Goal: Task Accomplishment & Management: Manage account settings

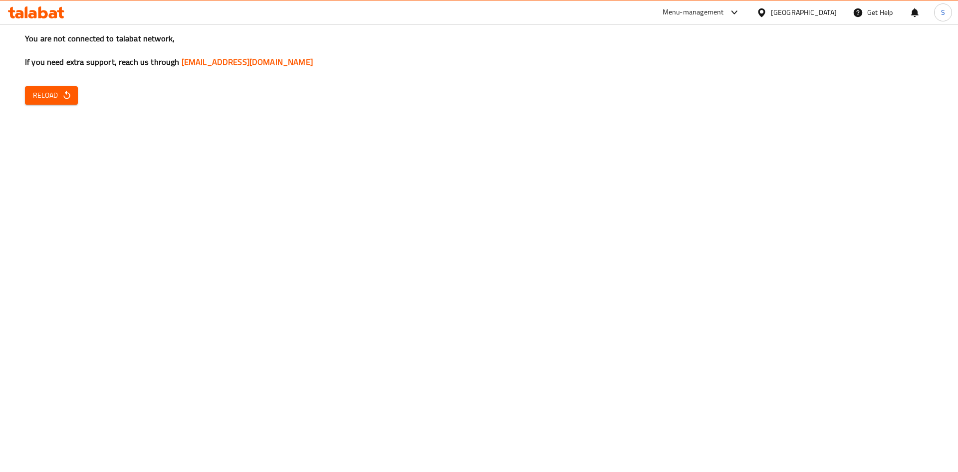
click at [50, 92] on span "Reload" at bounding box center [51, 95] width 37 height 12
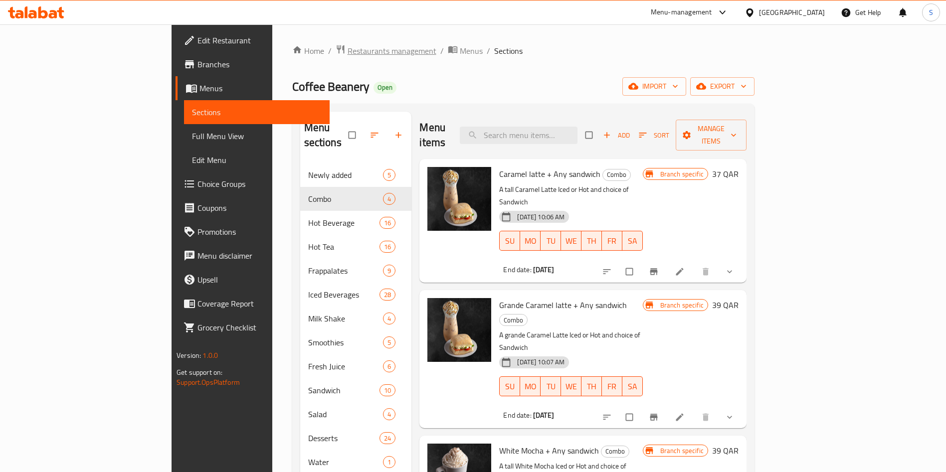
click at [348, 52] on span "Restaurants management" at bounding box center [392, 51] width 89 height 12
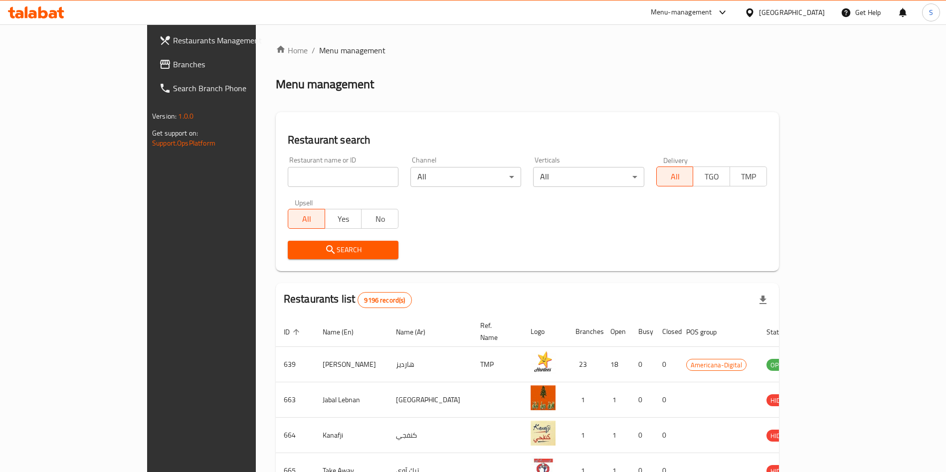
drag, startPoint x: 275, startPoint y: 172, endPoint x: 286, endPoint y: 153, distance: 21.7
click at [288, 169] on input "search" at bounding box center [343, 177] width 111 height 20
type input "tcby"
click button "Search" at bounding box center [343, 250] width 111 height 18
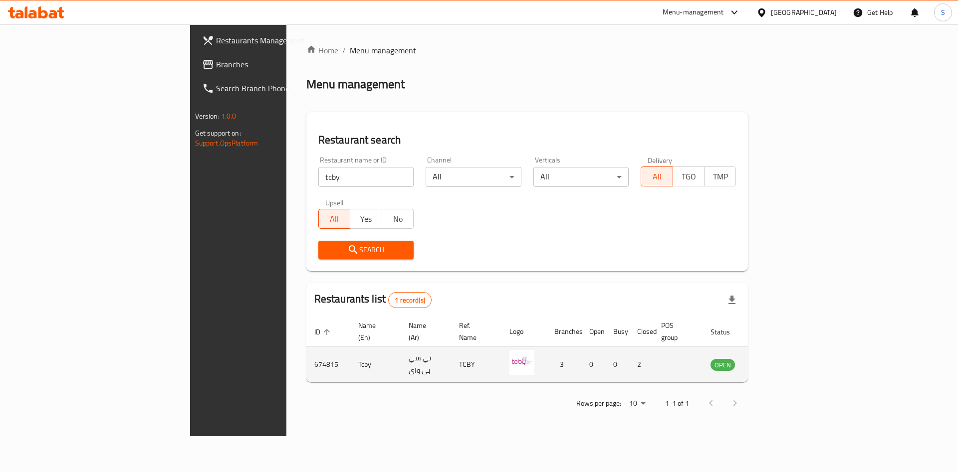
click at [775, 359] on icon "enhanced table" at bounding box center [769, 365] width 12 height 12
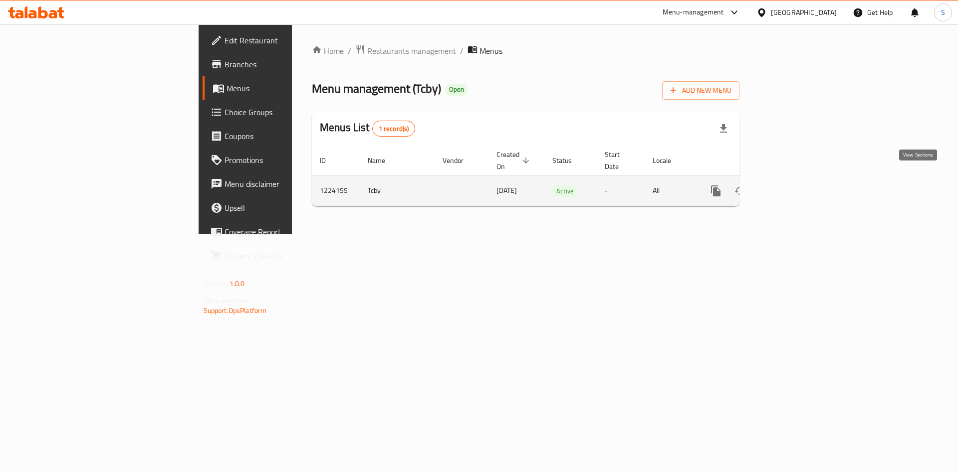
click at [799, 179] on link "enhanced table" at bounding box center [787, 191] width 24 height 24
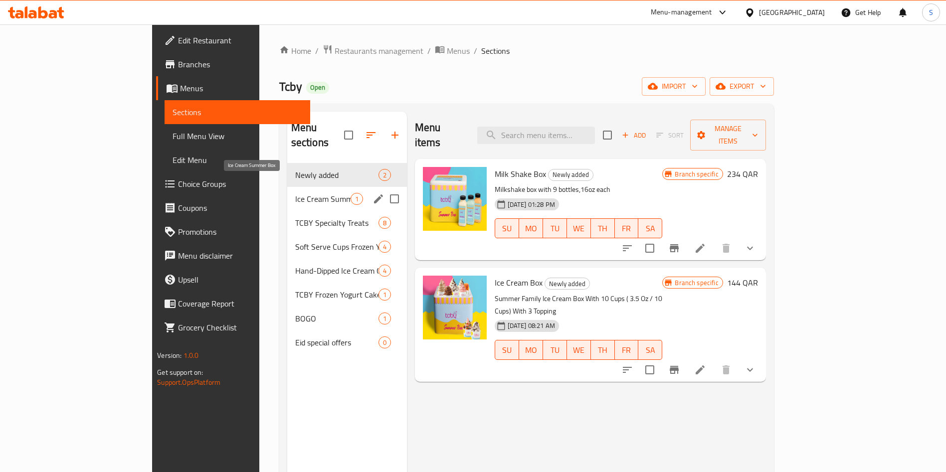
click at [295, 193] on span "Ice Cream Summer Box" at bounding box center [322, 199] width 55 height 12
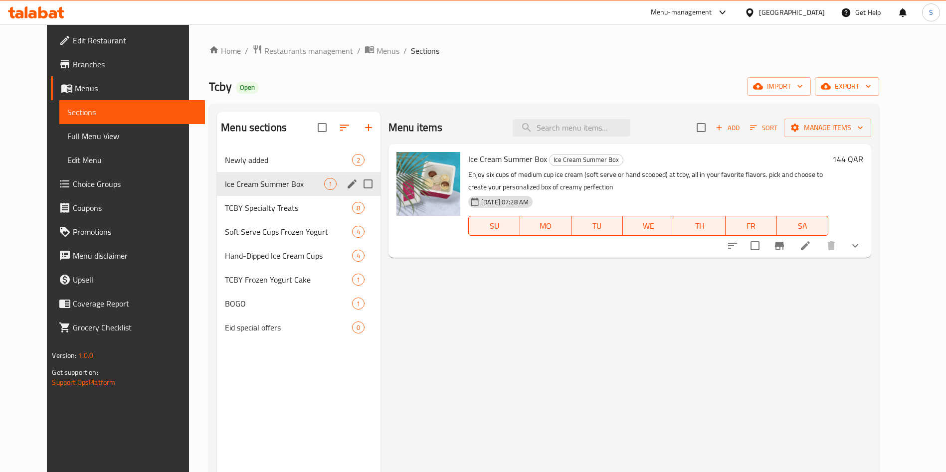
click at [358, 187] on input "Menu sections" at bounding box center [368, 184] width 21 height 21
checkbox input "true"
click at [316, 129] on button "button" at bounding box center [321, 128] width 24 height 24
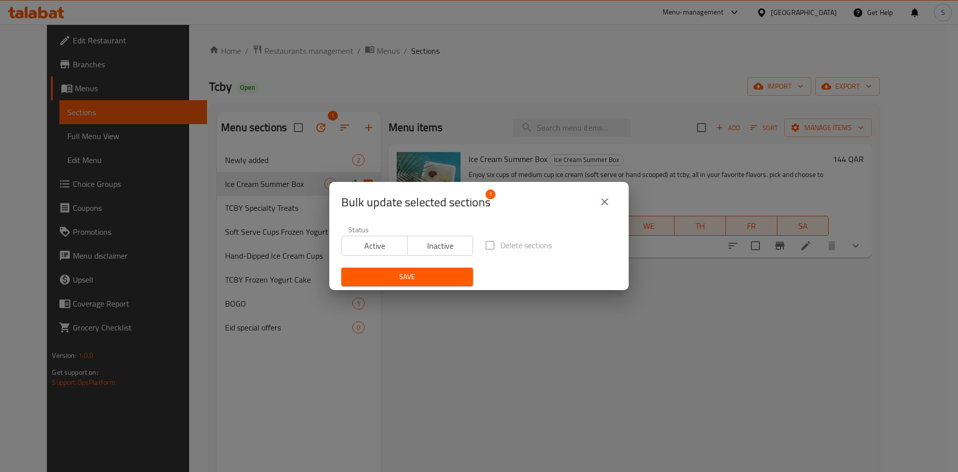
click at [425, 243] on span "Inactive" at bounding box center [440, 246] width 58 height 14
click at [410, 283] on button "Save" at bounding box center [407, 277] width 132 height 18
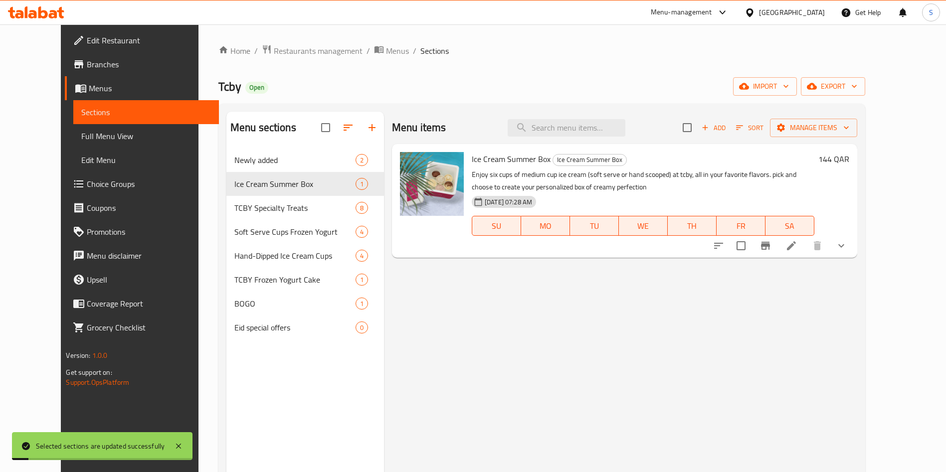
click at [479, 320] on div "Menu items Add Sort Manage items Ice Cream Summer Box Ice Cream Summer Box Enjo…" at bounding box center [620, 348] width 473 height 472
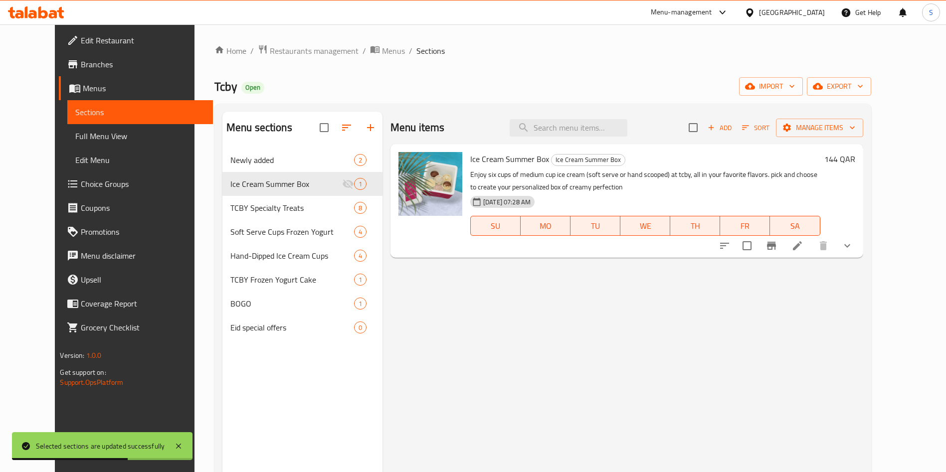
click at [343, 132] on button "button" at bounding box center [347, 128] width 24 height 24
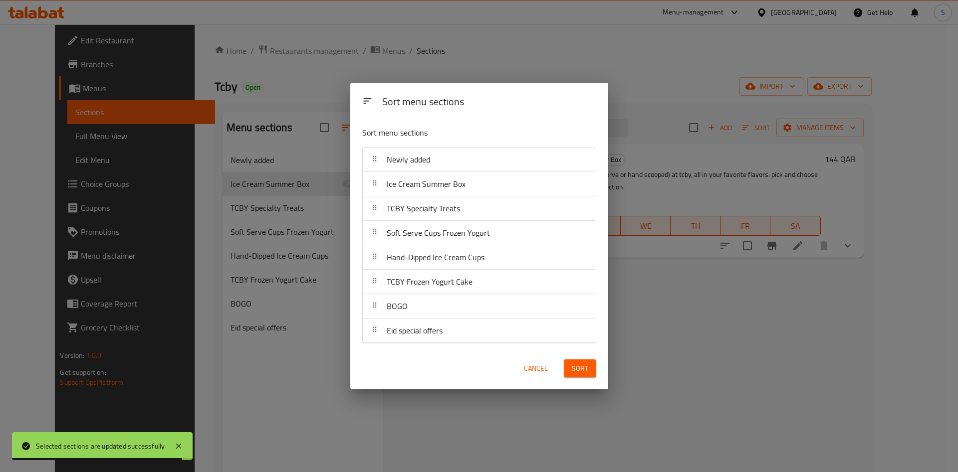
click at [537, 372] on span "Cancel" at bounding box center [536, 369] width 24 height 12
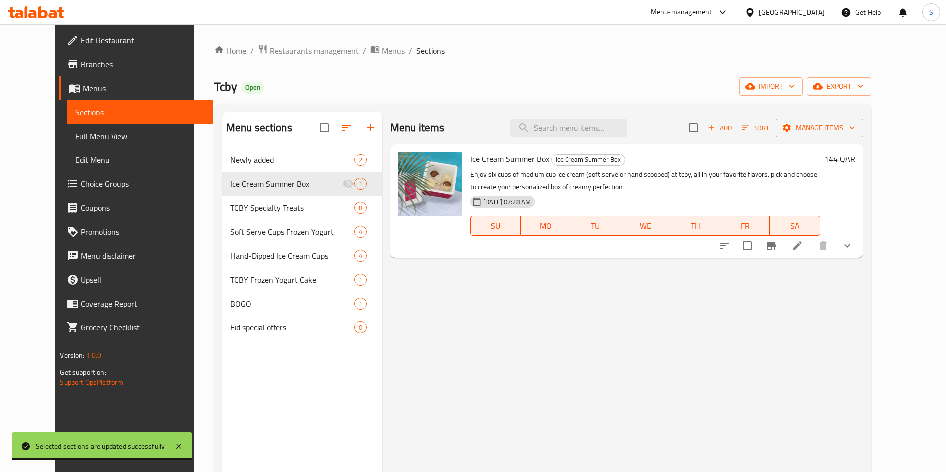
click at [335, 119] on button "button" at bounding box center [347, 128] width 24 height 24
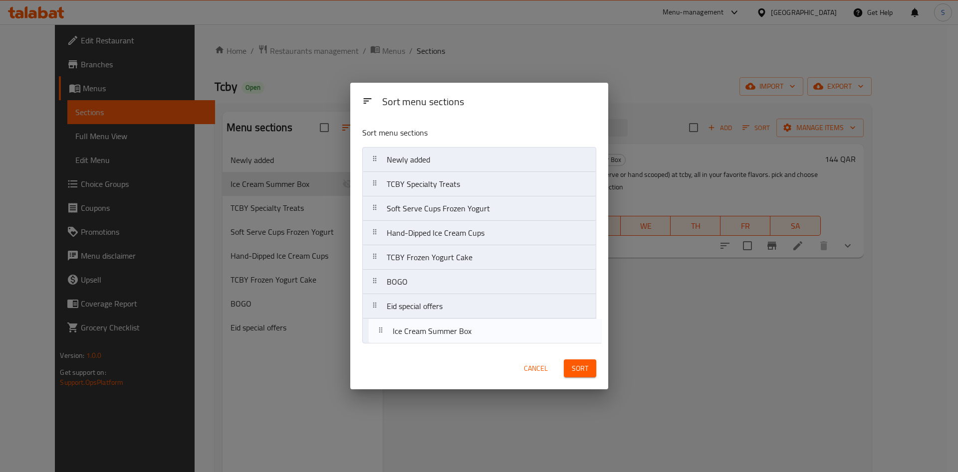
drag, startPoint x: 438, startPoint y: 183, endPoint x: 450, endPoint y: 337, distance: 154.6
click at [445, 338] on nav "Newly added Ice Cream Summer Box TCBY Specialty Treats Soft Serve Cups Frozen Y…" at bounding box center [479, 245] width 234 height 196
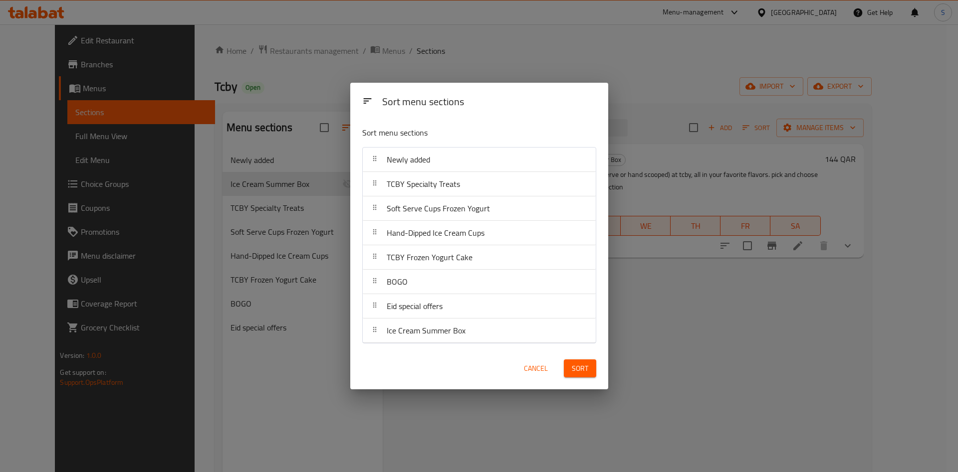
click at [570, 371] on button "Sort" at bounding box center [580, 369] width 32 height 18
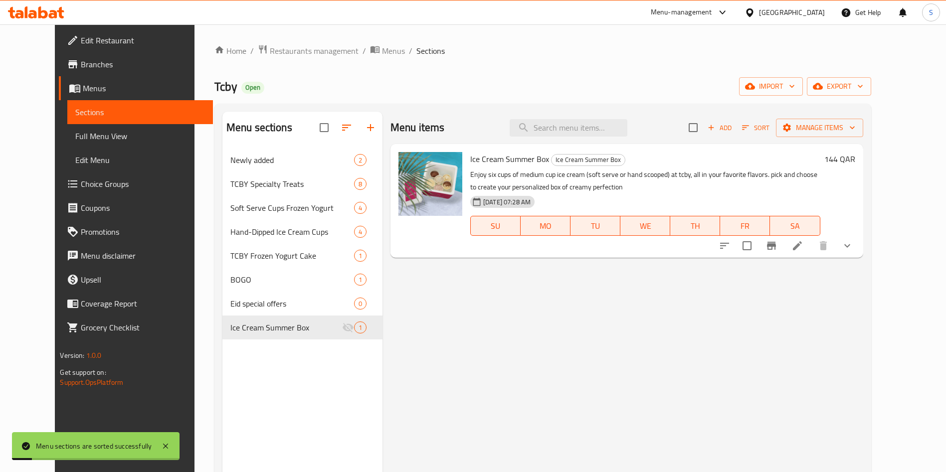
click at [525, 329] on div "Menu items Add Sort Manage items Ice Cream Summer Box Ice Cream Summer Box Enjo…" at bounding box center [623, 348] width 481 height 472
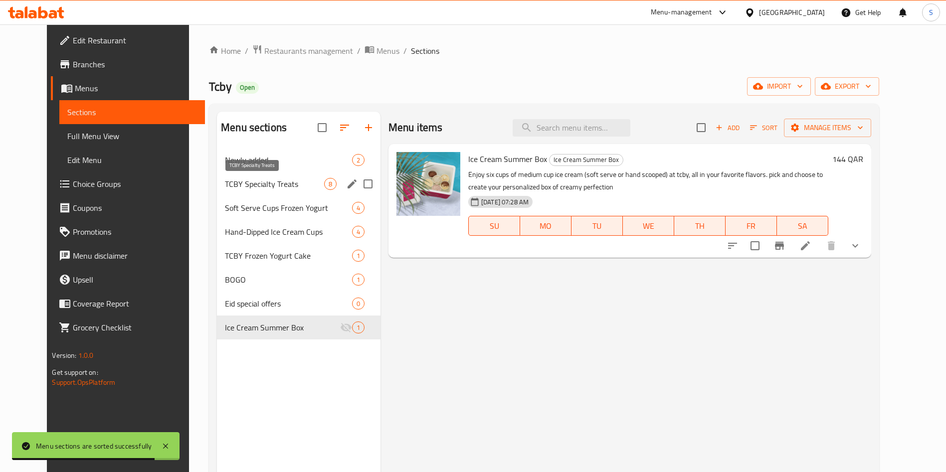
click at [262, 178] on span "TCBY Specialty Treats" at bounding box center [274, 184] width 99 height 12
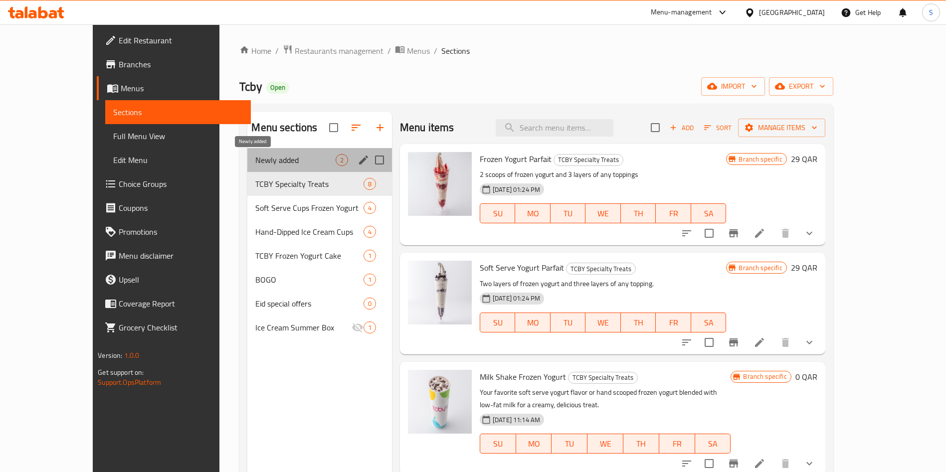
click at [255, 155] on span "Newly added" at bounding box center [295, 160] width 80 height 12
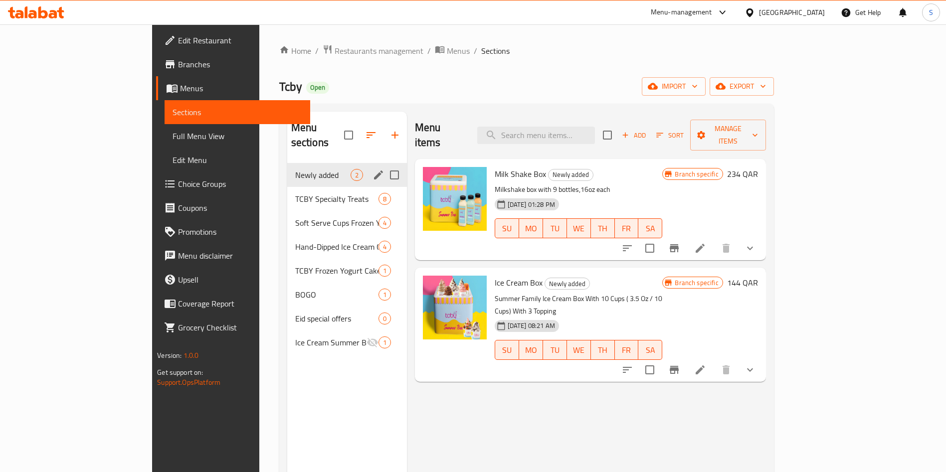
click at [384, 165] on input "Menu sections" at bounding box center [394, 175] width 21 height 21
checkbox input "true"
click at [350, 129] on icon "button" at bounding box center [356, 135] width 12 height 12
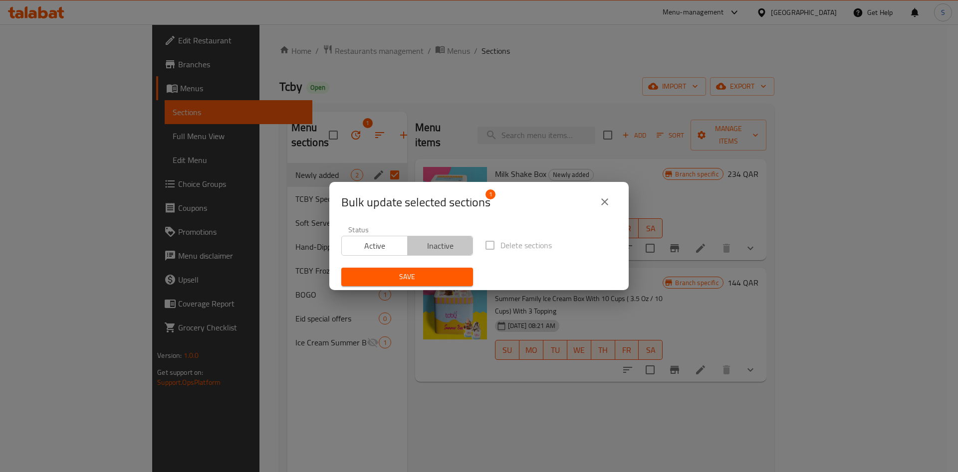
click at [439, 250] on span "Inactive" at bounding box center [440, 246] width 58 height 14
click at [427, 281] on span "Save" at bounding box center [407, 277] width 116 height 12
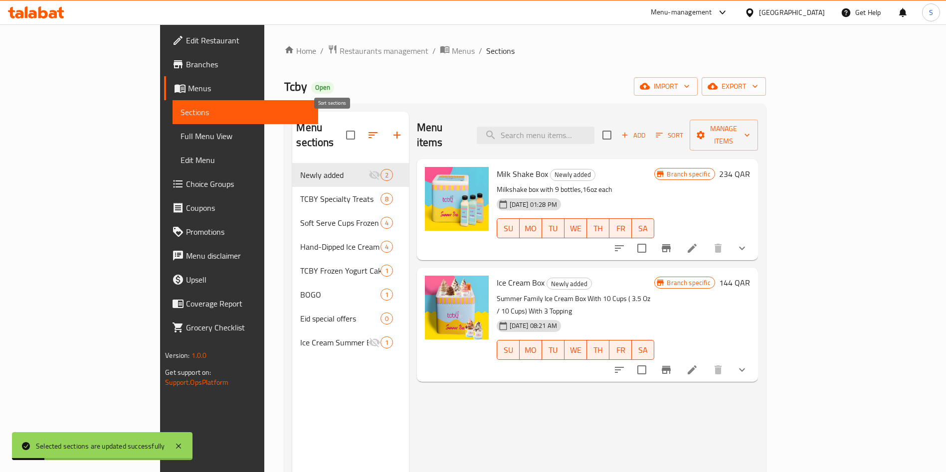
click at [367, 133] on icon "button" at bounding box center [373, 135] width 12 height 12
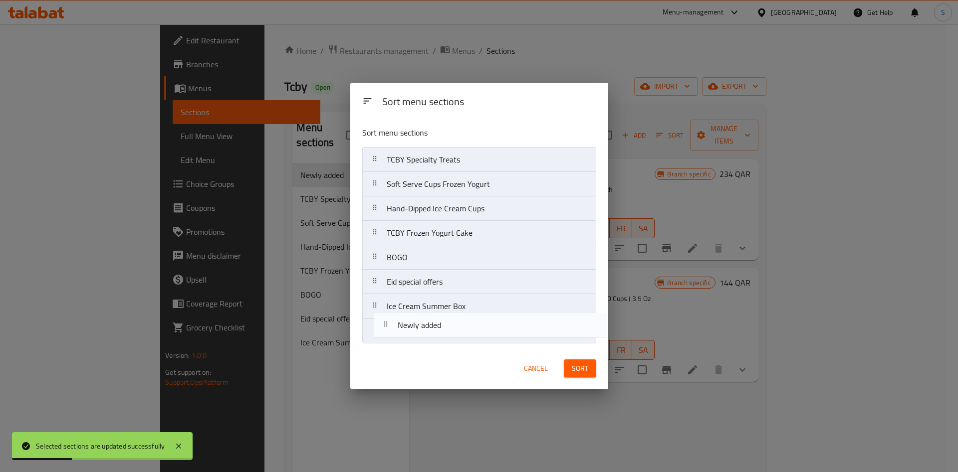
drag, startPoint x: 438, startPoint y: 179, endPoint x: 450, endPoint y: 335, distance: 156.6
click at [450, 332] on nav "Newly added TCBY Specialty Treats Soft Serve Cups Frozen Yogurt Hand-Dipped Ice…" at bounding box center [479, 245] width 234 height 196
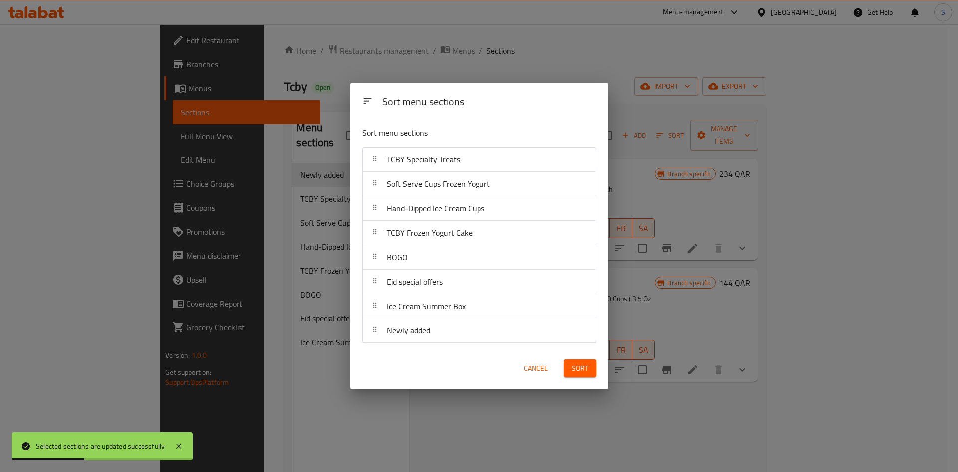
click at [581, 368] on span "Sort" at bounding box center [580, 369] width 16 height 12
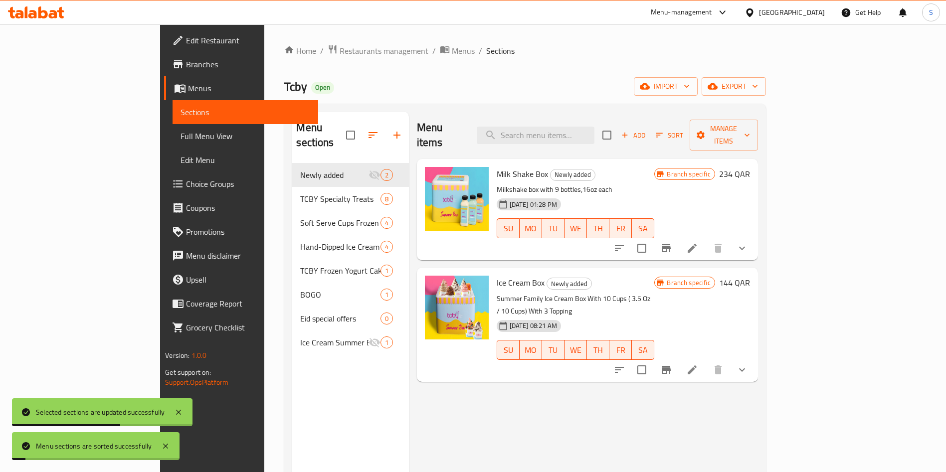
click at [511, 84] on div "Tcby Open import export" at bounding box center [524, 86] width 481 height 18
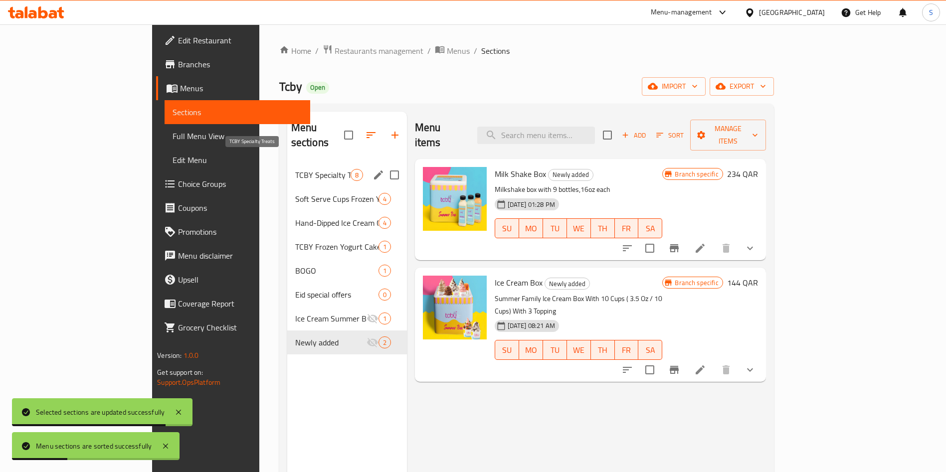
click at [295, 169] on span "TCBY Specialty Treats" at bounding box center [322, 175] width 55 height 12
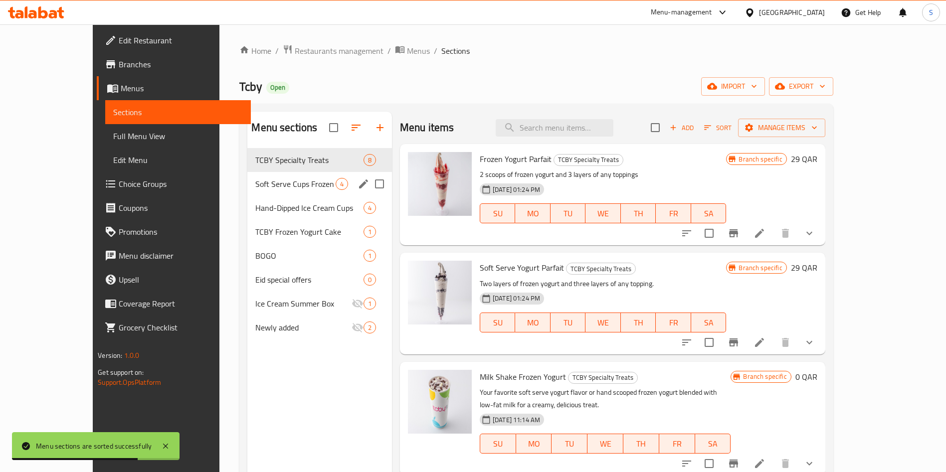
click at [287, 190] on div "Soft Serve Cups Frozen Yogurt 4" at bounding box center [319, 184] width 145 height 24
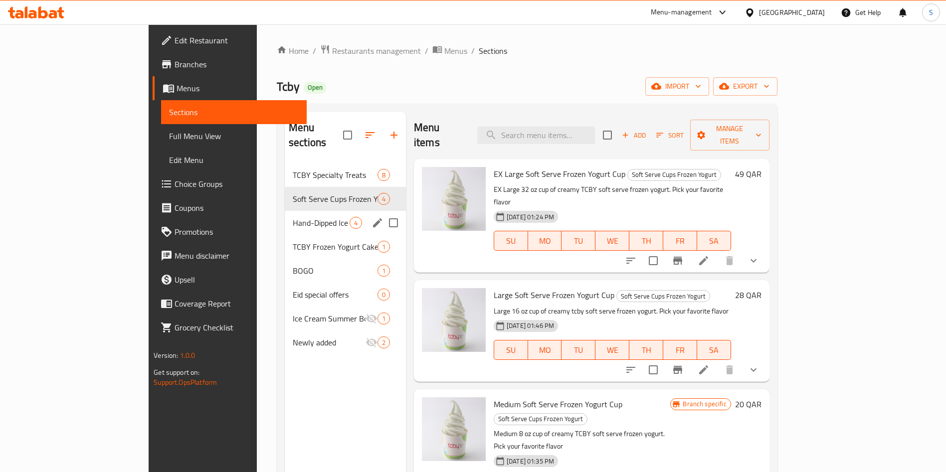
click at [293, 217] on span "Hand-Dipped Ice Cream Cups" at bounding box center [321, 223] width 57 height 12
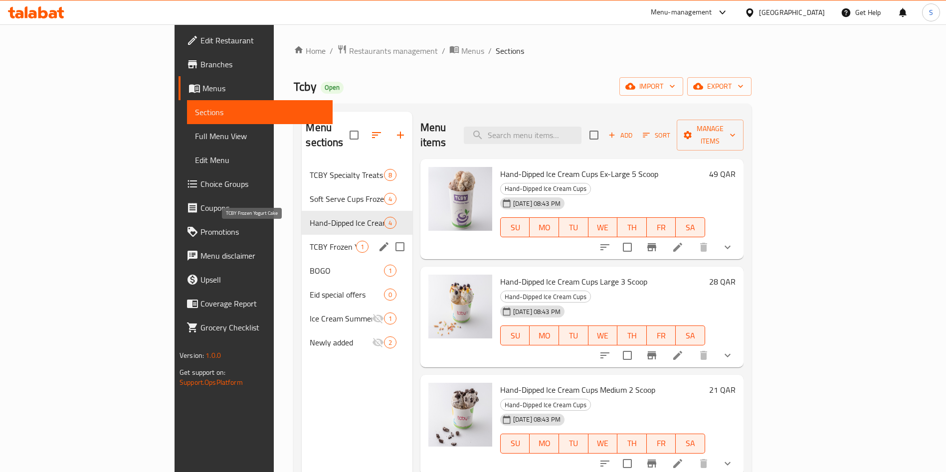
click at [310, 241] on span "TCBY Frozen Yogurt Cake" at bounding box center [333, 247] width 46 height 12
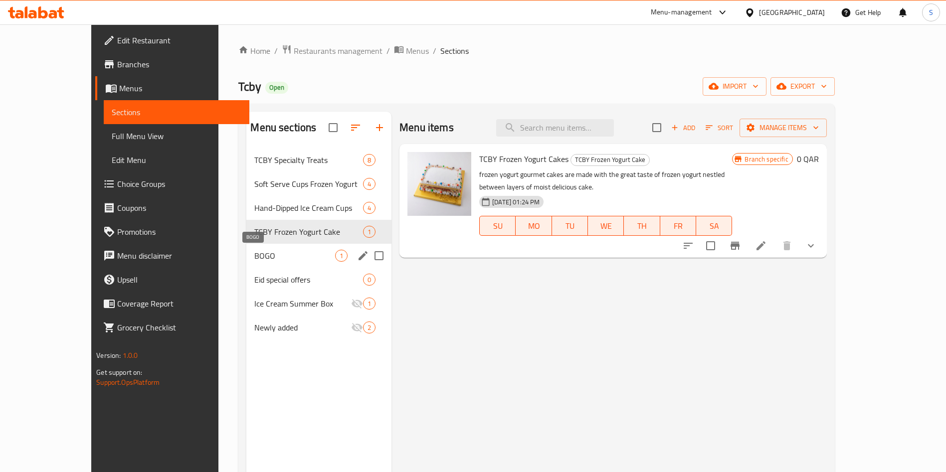
click at [275, 253] on span "BOGO" at bounding box center [294, 256] width 81 height 12
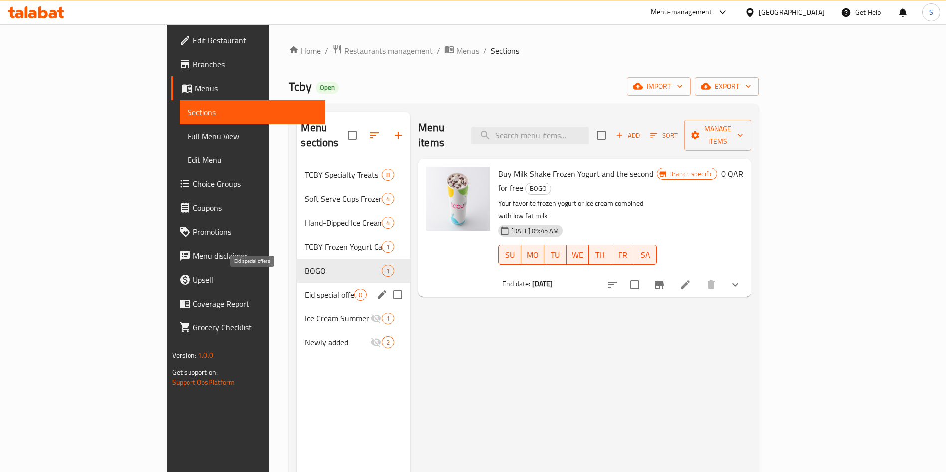
click at [305, 289] on span "Eid special offers" at bounding box center [329, 295] width 49 height 12
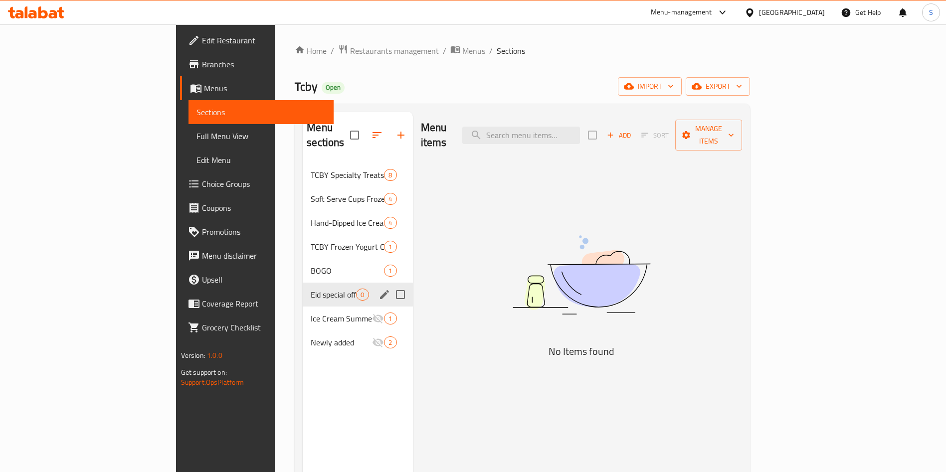
click at [390, 284] on input "Menu sections" at bounding box center [400, 294] width 21 height 21
checkbox input "true"
click at [365, 129] on icon "button" at bounding box center [371, 135] width 12 height 12
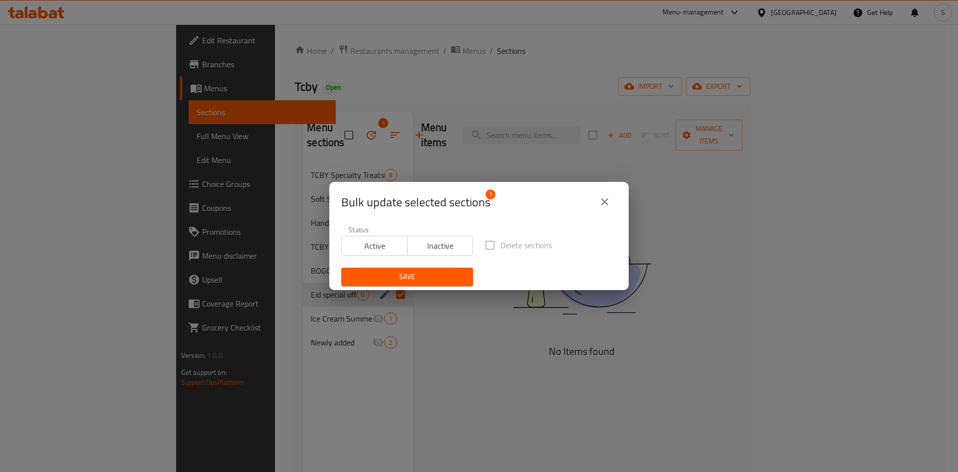
drag, startPoint x: 454, startPoint y: 248, endPoint x: 446, endPoint y: 265, distance: 18.1
click at [453, 248] on span "Inactive" at bounding box center [440, 246] width 58 height 14
click at [415, 279] on span "Save" at bounding box center [407, 277] width 116 height 12
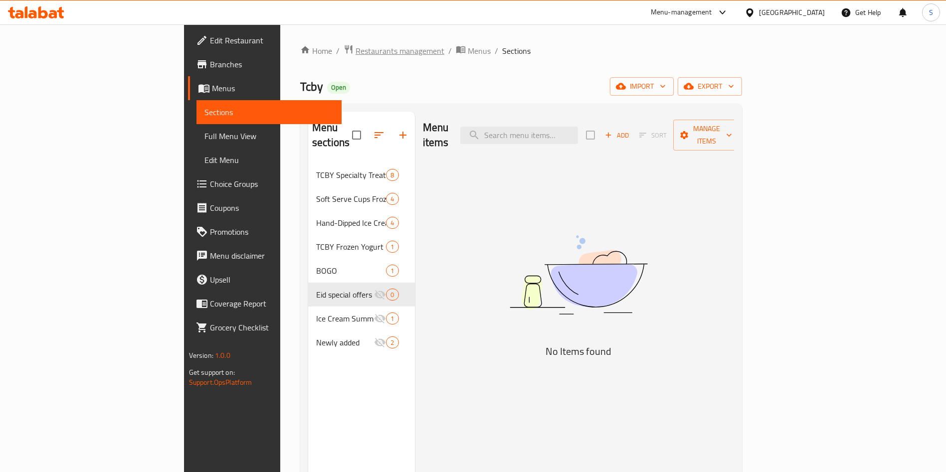
click at [356, 47] on span "Restaurants management" at bounding box center [400, 51] width 89 height 12
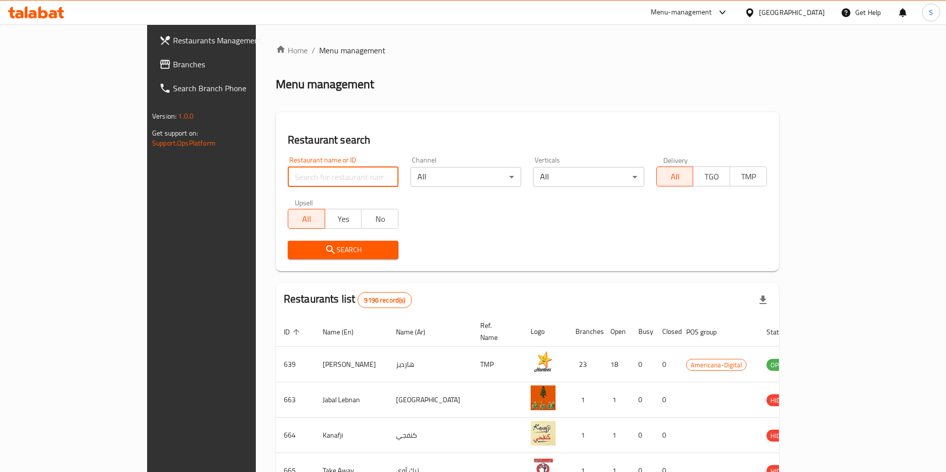
click at [288, 177] on input "search" at bounding box center [343, 177] width 111 height 20
type input "coffee b"
click button "Search" at bounding box center [343, 250] width 111 height 18
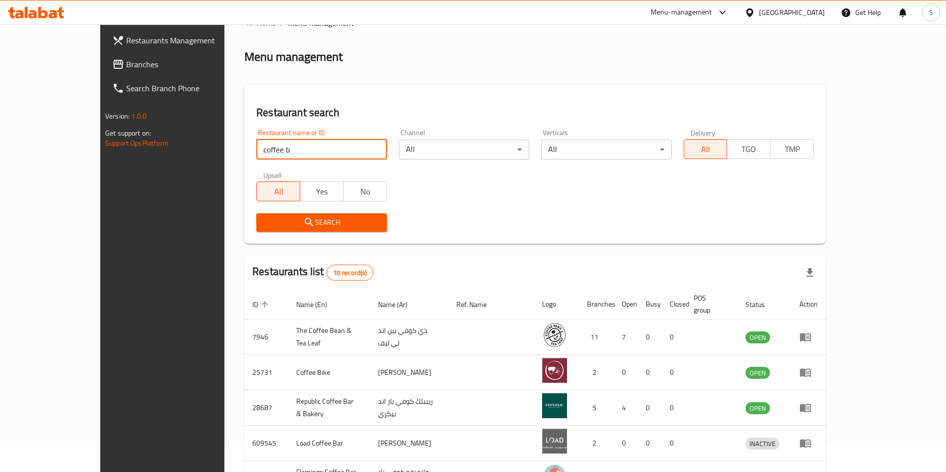
scroll to position [272, 0]
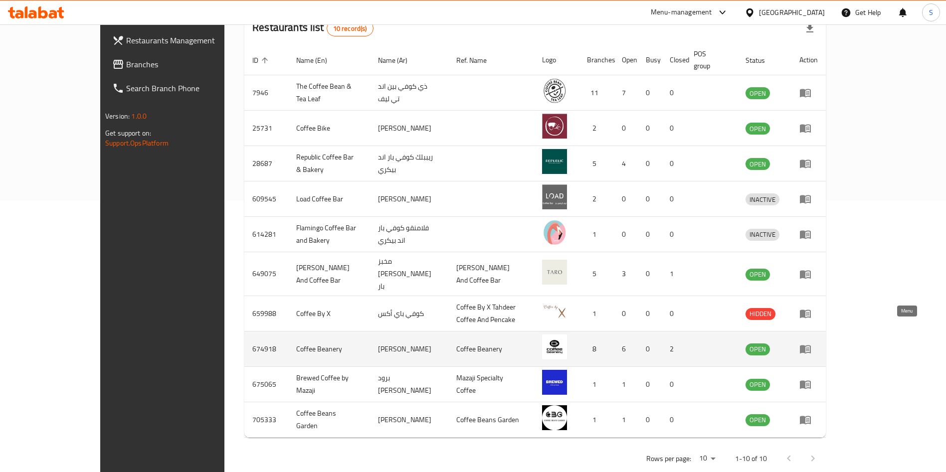
click at [811, 346] on icon "enhanced table" at bounding box center [805, 350] width 11 height 8
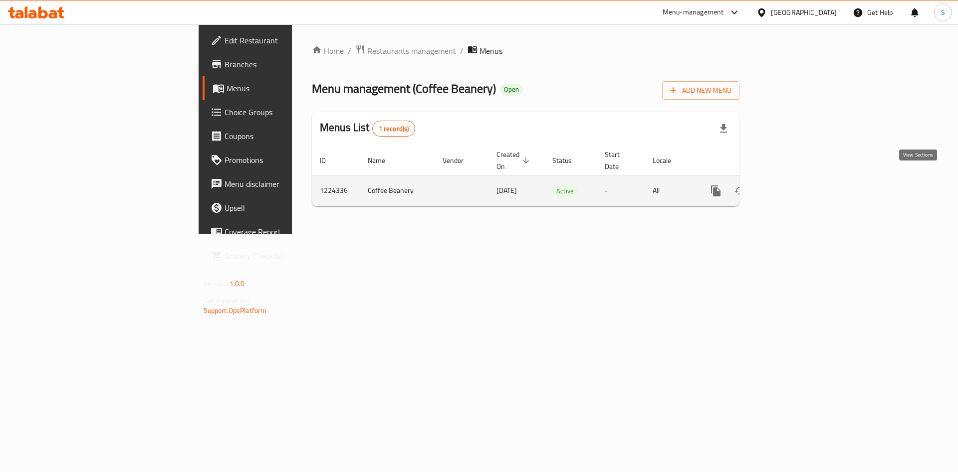
click at [799, 179] on link "enhanced table" at bounding box center [787, 191] width 24 height 24
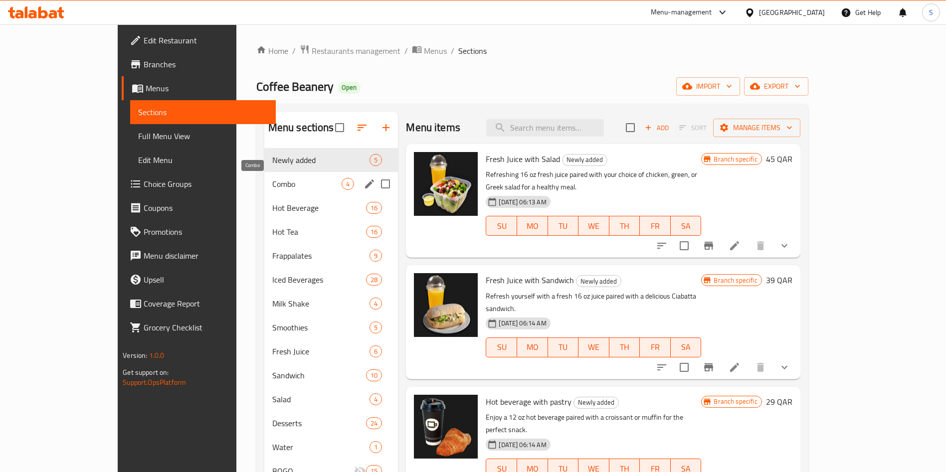
click at [272, 185] on span "Combo" at bounding box center [307, 184] width 70 height 12
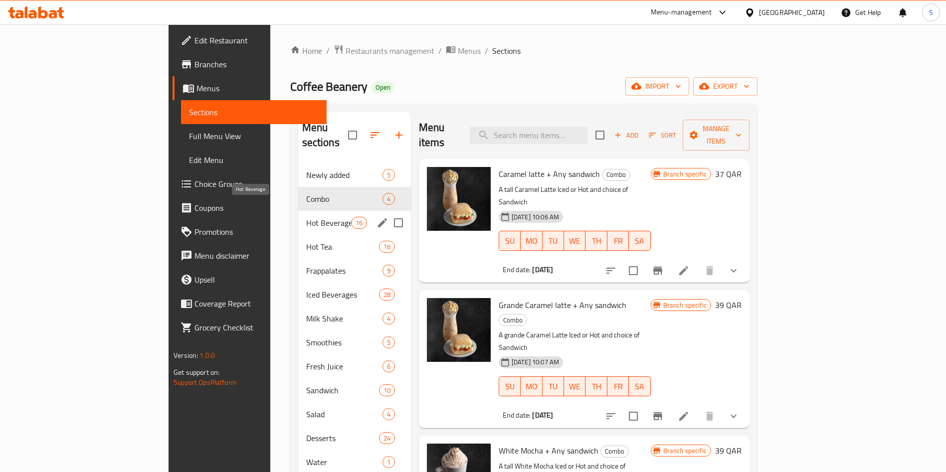
click at [306, 217] on span "Hot Beverage" at bounding box center [328, 223] width 45 height 12
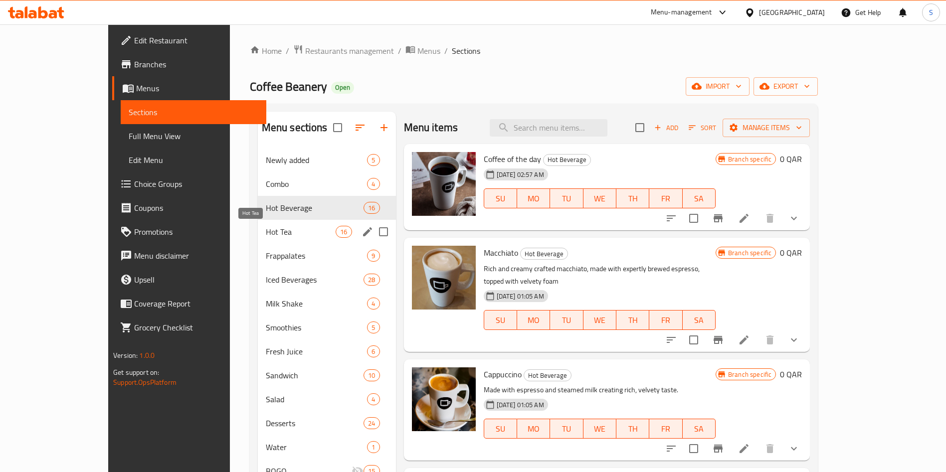
click at [266, 229] on span "Hot Tea" at bounding box center [301, 232] width 70 height 12
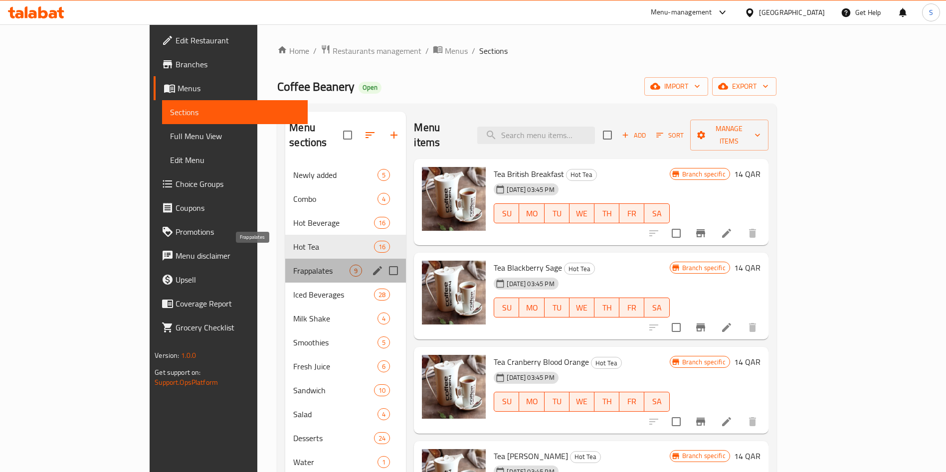
click at [293, 265] on span "Frappalates" at bounding box center [321, 271] width 56 height 12
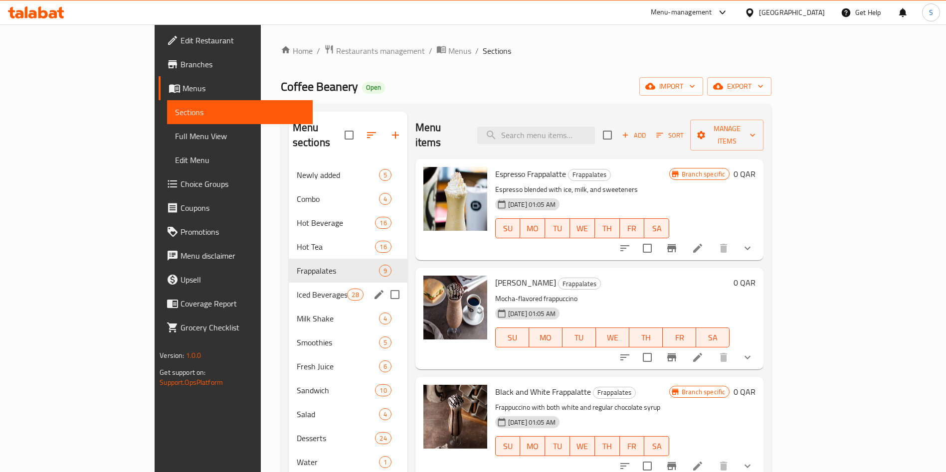
click at [297, 289] on span "Iced Beverages" at bounding box center [322, 295] width 51 height 12
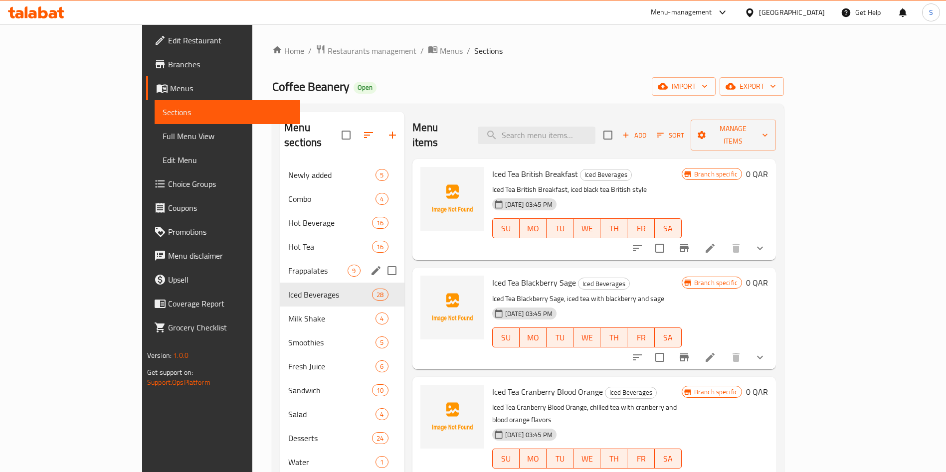
click at [280, 259] on div "Frappalates 9" at bounding box center [342, 271] width 124 height 24
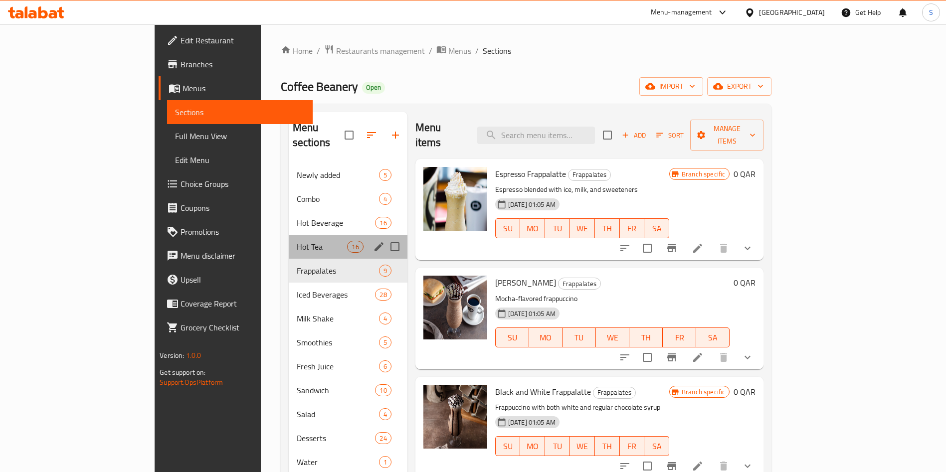
click at [289, 240] on div "Hot Tea 16" at bounding box center [348, 247] width 119 height 24
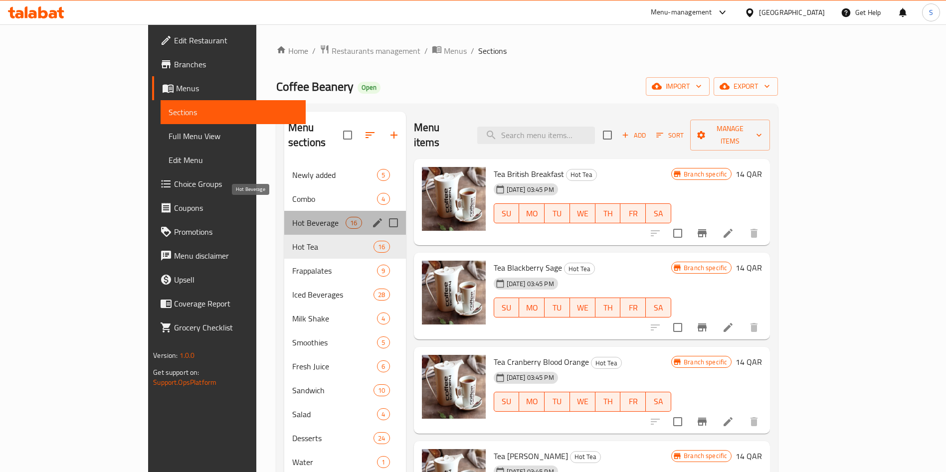
click at [292, 217] on span "Hot Beverage" at bounding box center [318, 223] width 53 height 12
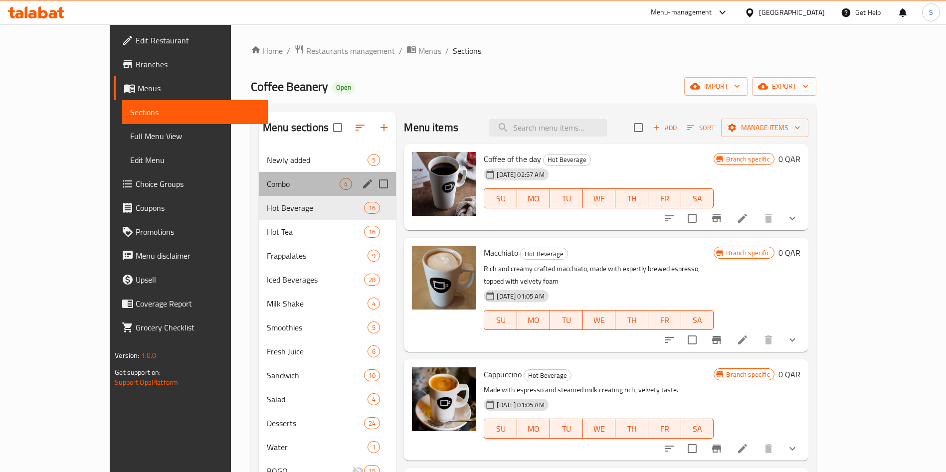
click at [259, 175] on div "Combo 4" at bounding box center [327, 184] width 137 height 24
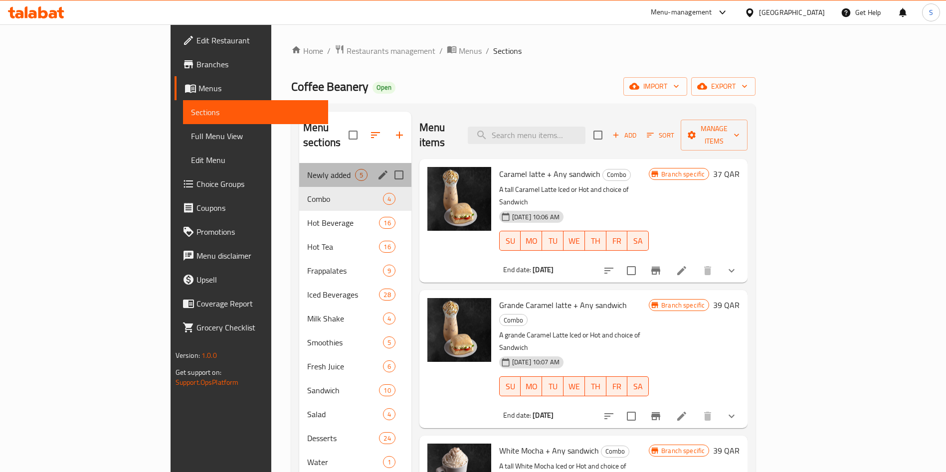
click at [299, 163] on div "Newly added 5" at bounding box center [355, 175] width 112 height 24
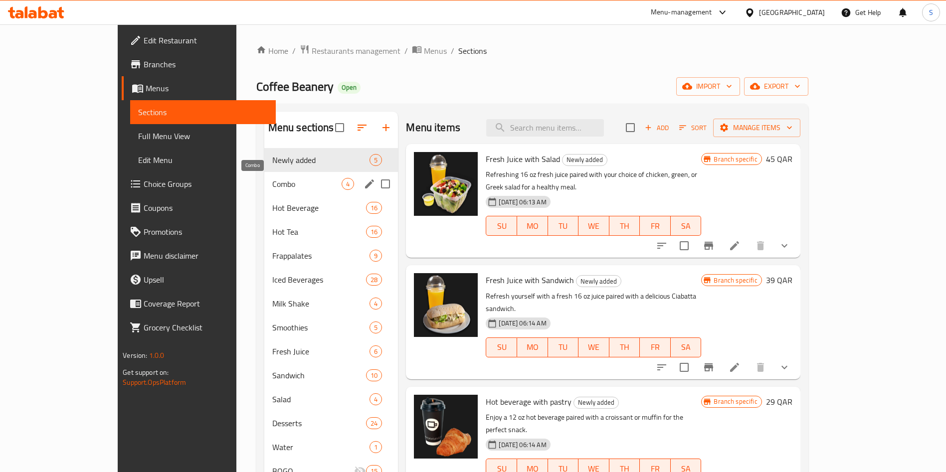
click at [272, 188] on span "Combo" at bounding box center [307, 184] width 70 height 12
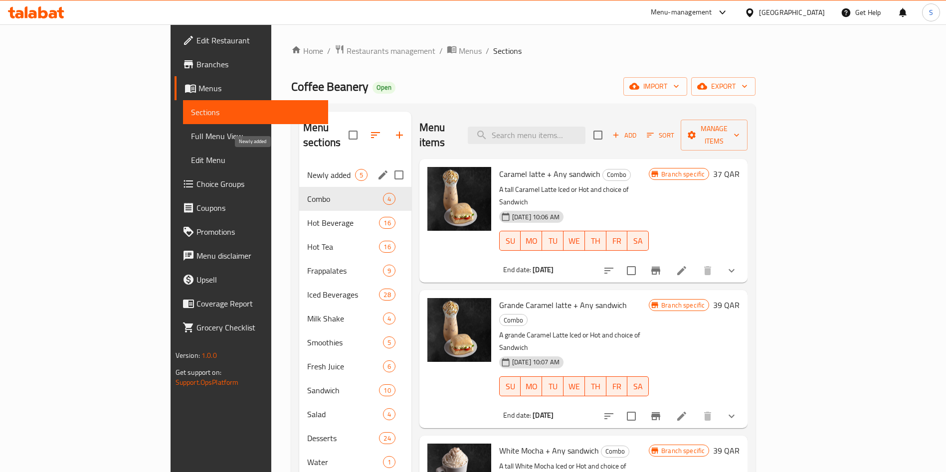
click at [307, 169] on span "Newly added" at bounding box center [331, 175] width 48 height 12
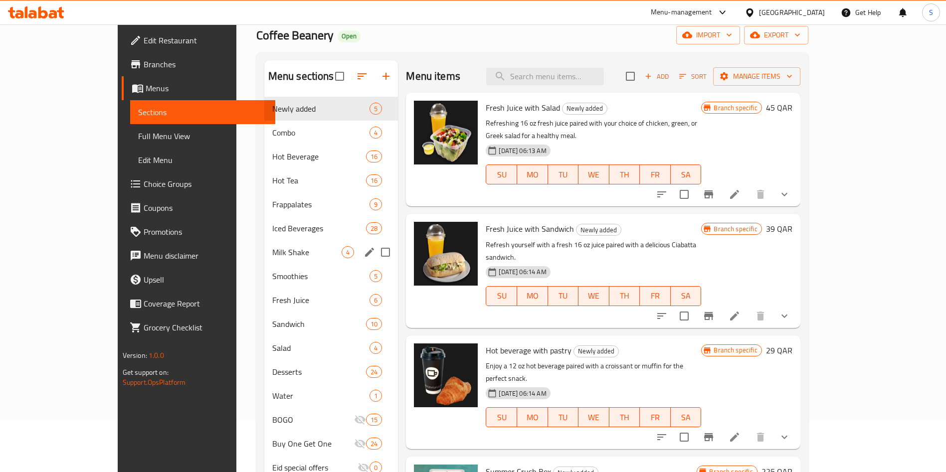
scroll to position [75, 0]
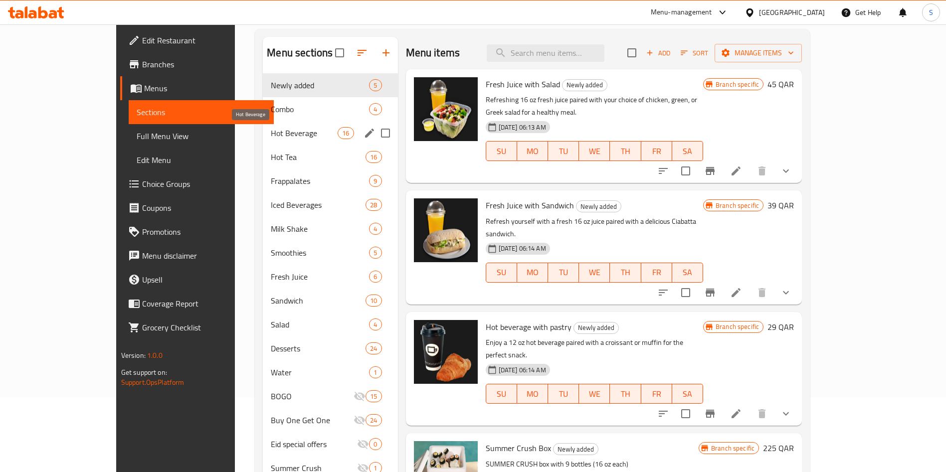
click at [271, 137] on span "Hot Beverage" at bounding box center [304, 133] width 67 height 12
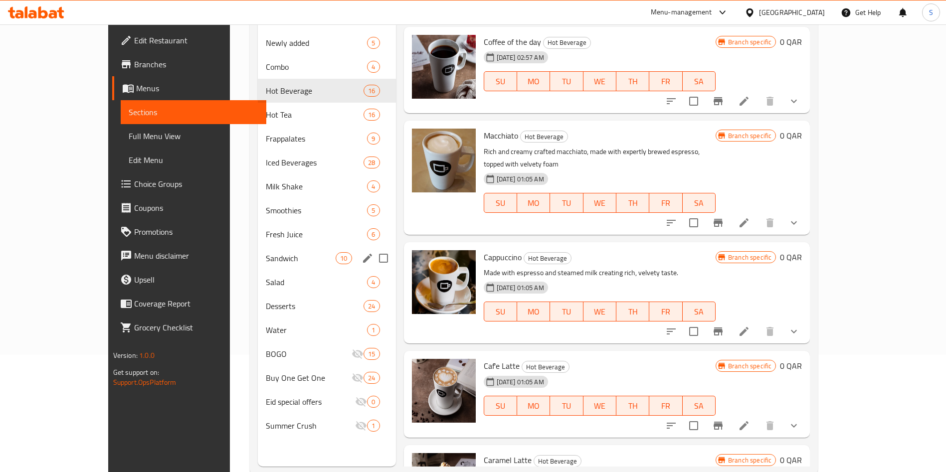
scroll to position [140, 0]
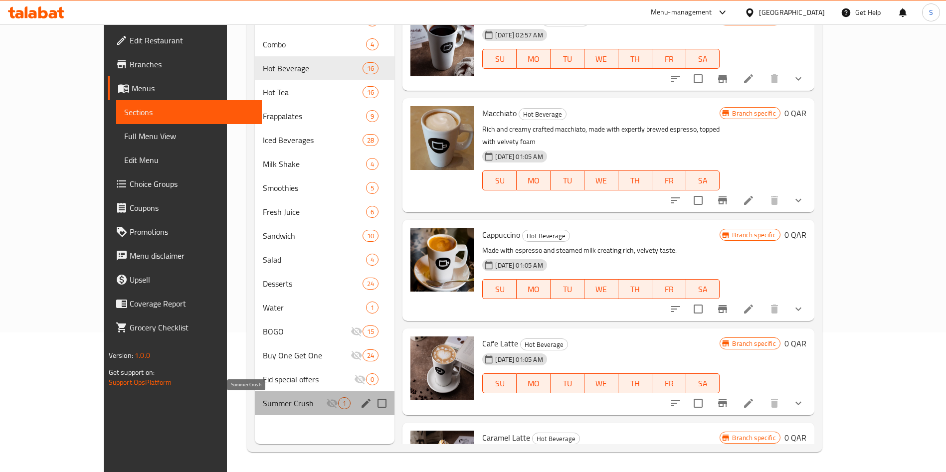
click at [263, 403] on span "Summer Crush" at bounding box center [294, 403] width 63 height 12
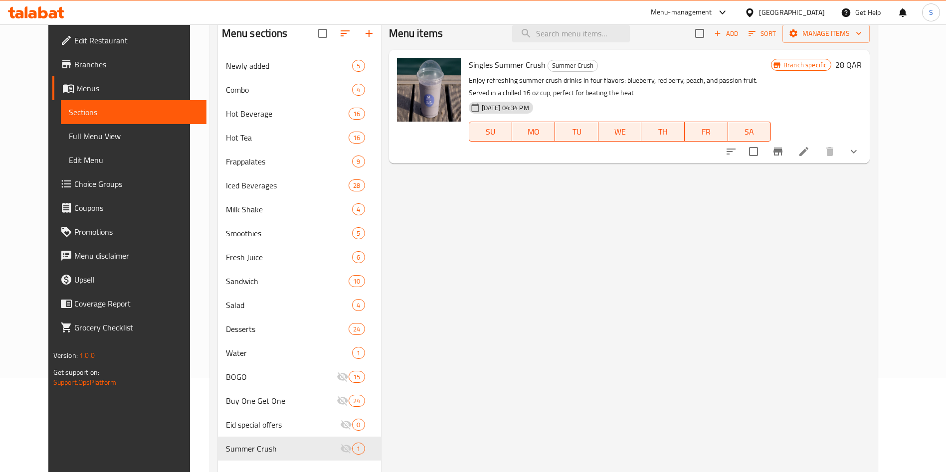
scroll to position [140, 0]
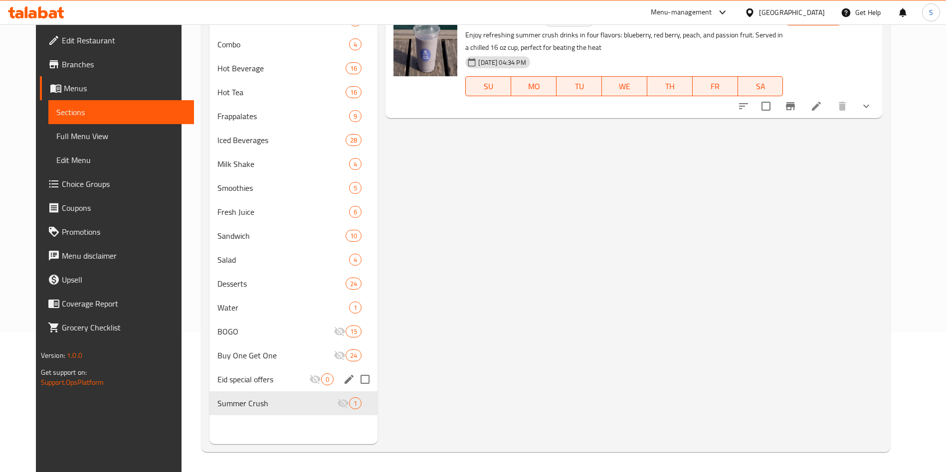
click at [262, 391] on div "Newly added 5 Combo 4 Hot Beverage 16 Hot Tea 16 Frappalates 9 Iced Beverages 2…" at bounding box center [293, 211] width 168 height 407
click at [264, 387] on div "Eid special offers 0" at bounding box center [293, 380] width 168 height 24
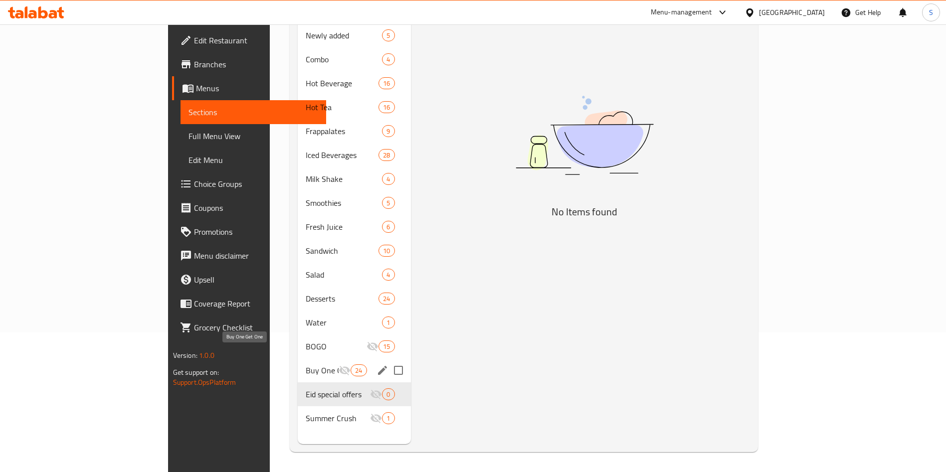
click at [306, 365] on span "Buy One Get One" at bounding box center [322, 371] width 33 height 12
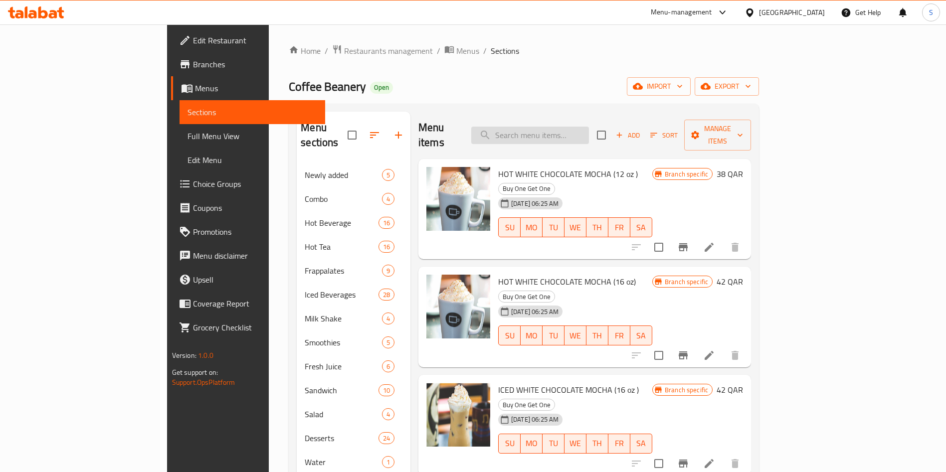
click at [583, 135] on input "search" at bounding box center [530, 135] width 118 height 17
drag, startPoint x: 579, startPoint y: 113, endPoint x: 579, endPoint y: 124, distance: 11.0
click at [579, 113] on div "Menu items Add Sort Manage items" at bounding box center [584, 135] width 333 height 47
click at [579, 127] on input "search" at bounding box center [530, 135] width 118 height 17
paste input "Box"
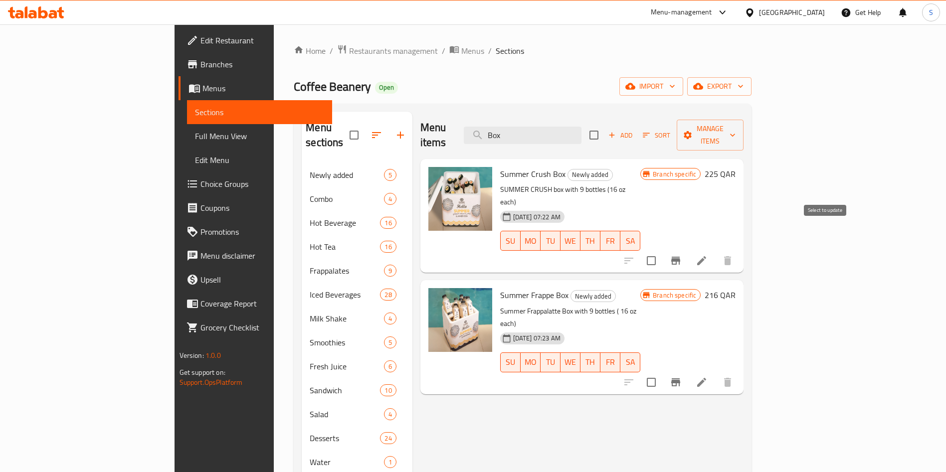
type input "Box"
click at [662, 250] on input "checkbox" at bounding box center [651, 260] width 21 height 21
checkbox input "true"
click at [662, 372] on input "checkbox" at bounding box center [651, 382] width 21 height 21
checkbox input "true"
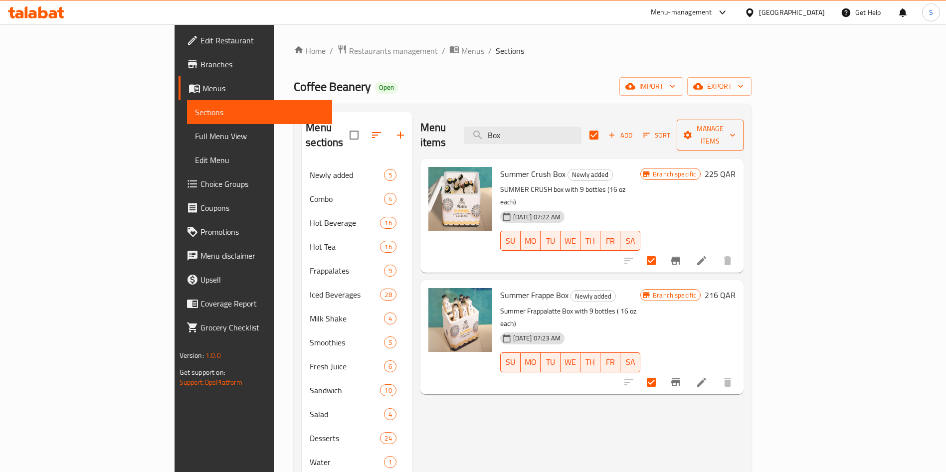
click at [736, 133] on span "Manage items" at bounding box center [710, 135] width 51 height 25
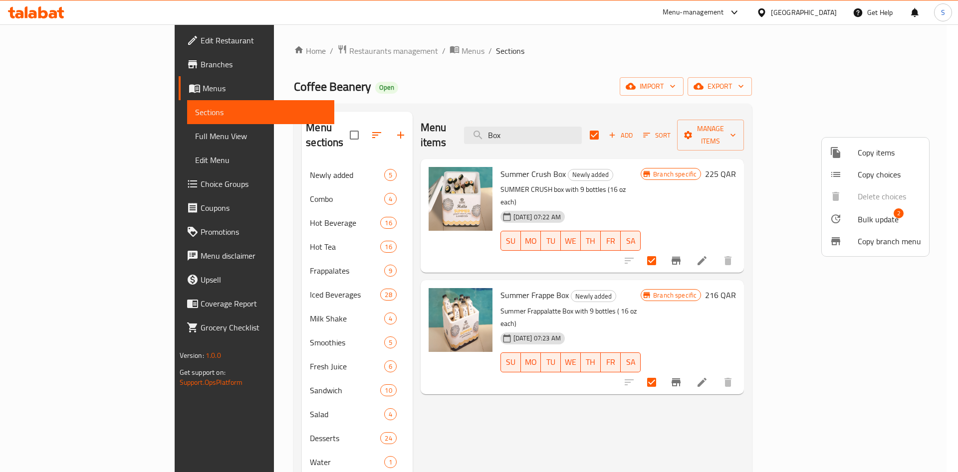
click at [872, 225] on span "Bulk update" at bounding box center [877, 219] width 41 height 12
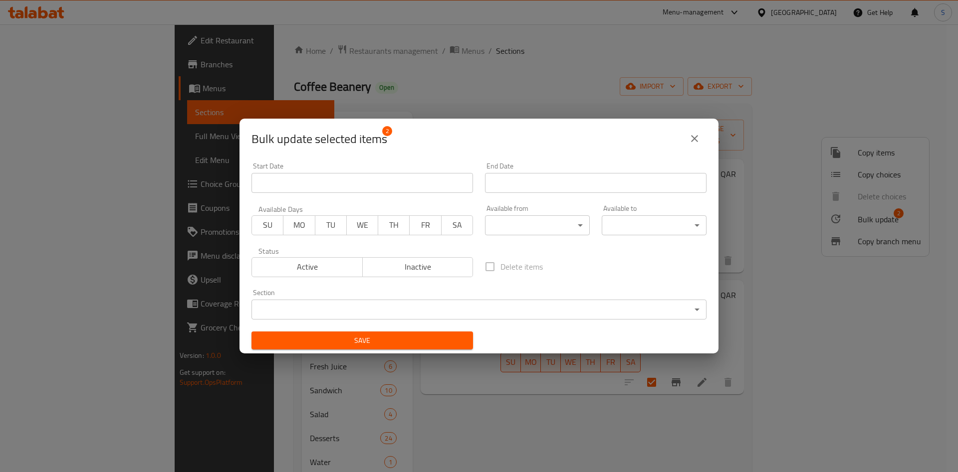
click at [432, 265] on span "Inactive" at bounding box center [418, 267] width 103 height 14
click at [383, 343] on span "Save" at bounding box center [361, 341] width 205 height 12
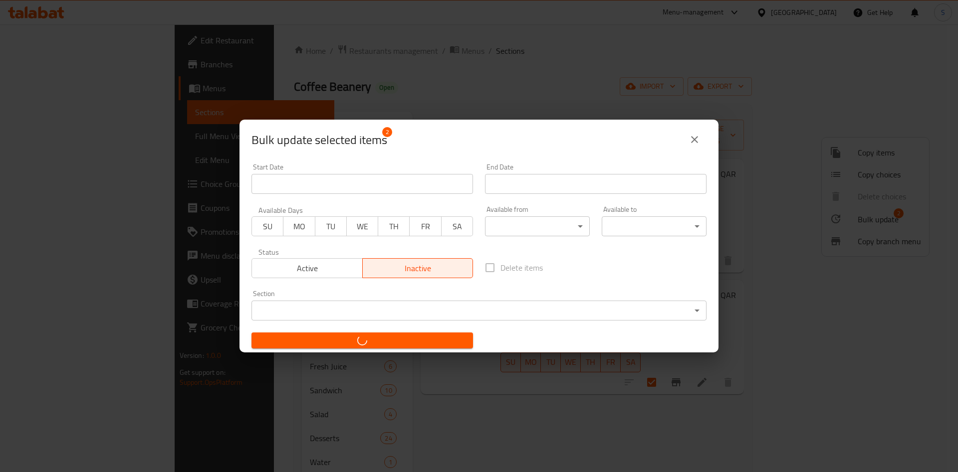
checkbox input "false"
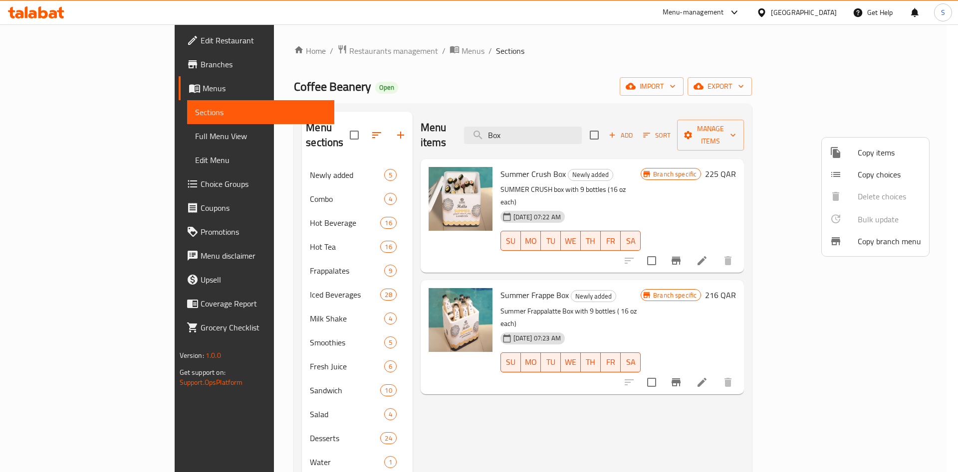
click at [300, 51] on div at bounding box center [479, 236] width 958 height 472
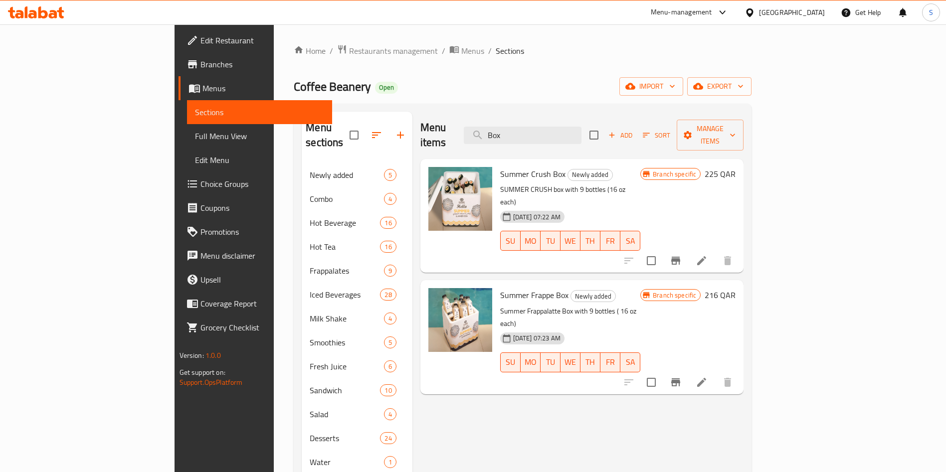
click at [274, 36] on div "Home / Restaurants management / Menus / Sections Coffee Beanery Open import exp…" at bounding box center [523, 317] width 498 height 587
click at [349, 47] on span "Restaurants management" at bounding box center [393, 51] width 89 height 12
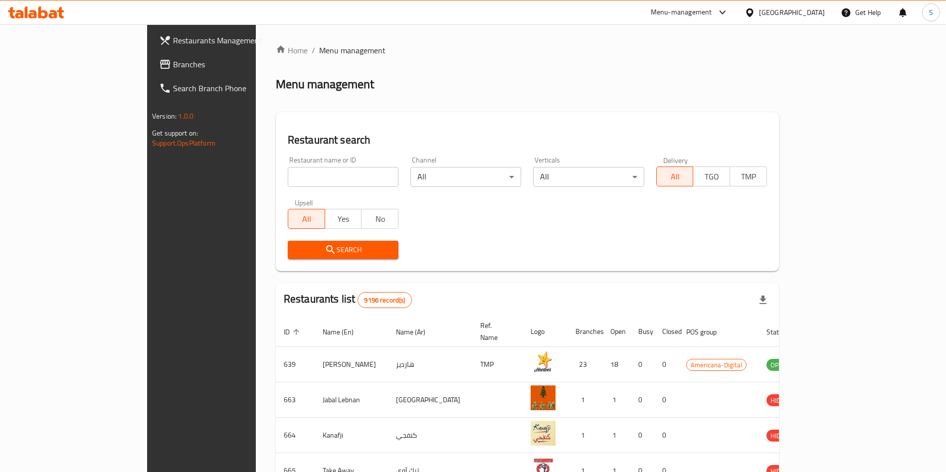
drag, startPoint x: 278, startPoint y: 181, endPoint x: 285, endPoint y: 178, distance: 8.1
click at [288, 179] on input "search" at bounding box center [343, 177] width 111 height 20
type input "texas ch"
click button "Search" at bounding box center [343, 250] width 111 height 18
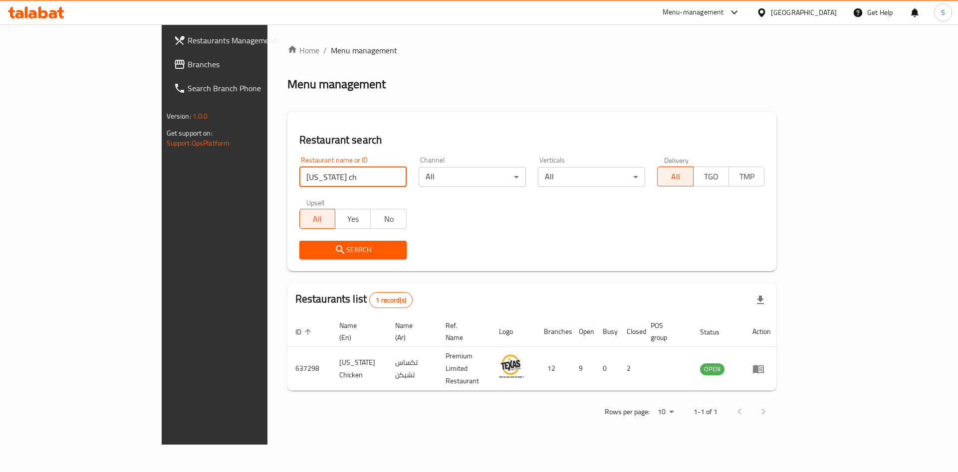
click at [430, 91] on div "Menu management" at bounding box center [531, 84] width 489 height 16
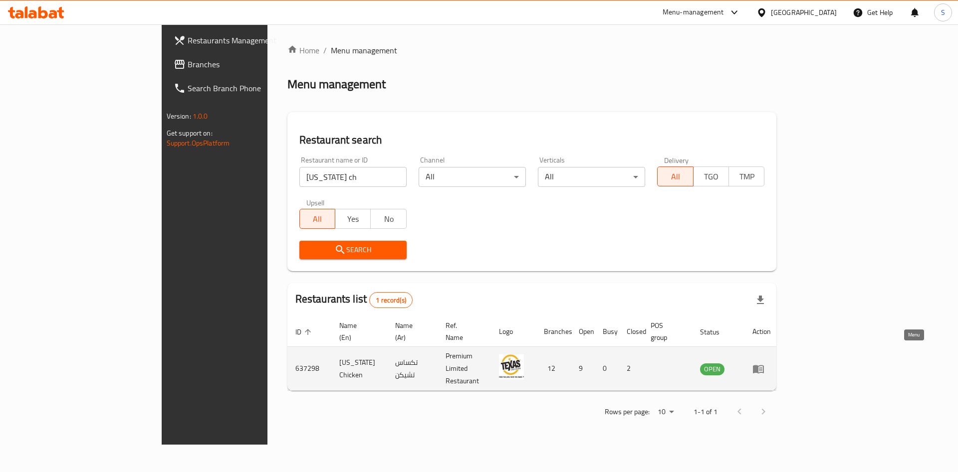
click at [764, 363] on icon "enhanced table" at bounding box center [758, 369] width 12 height 12
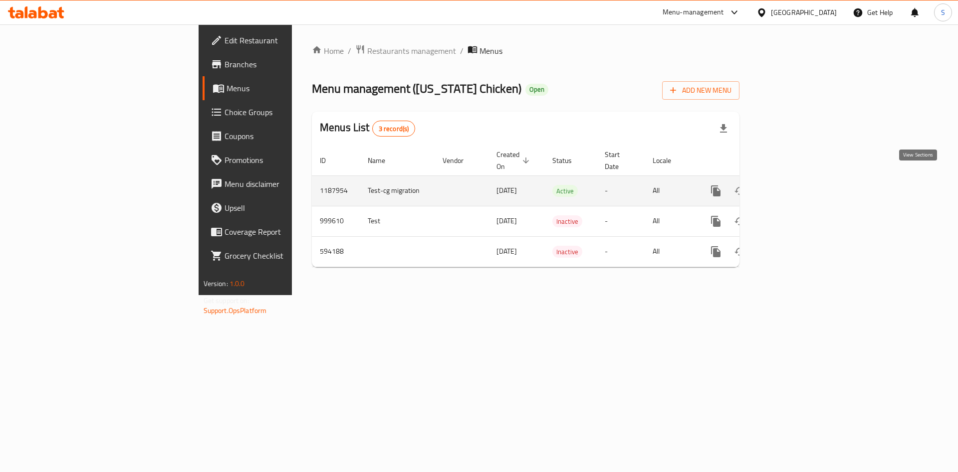
click at [793, 185] on icon "enhanced table" at bounding box center [787, 191] width 12 height 12
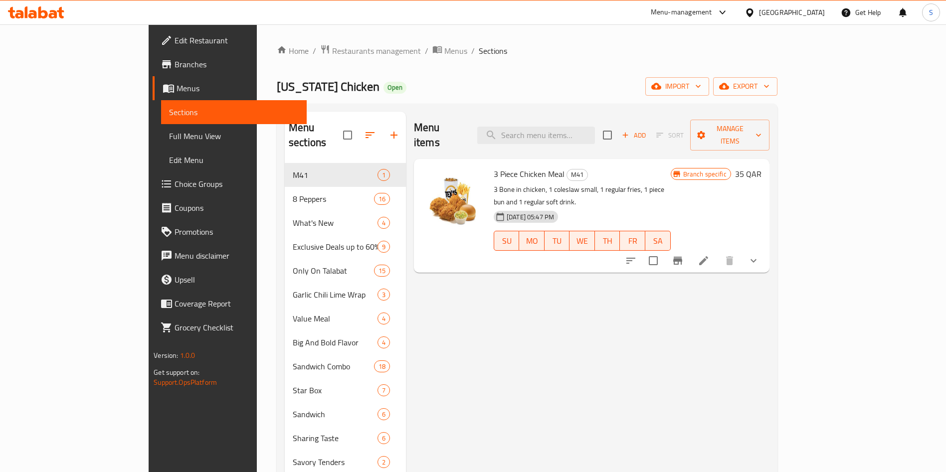
drag, startPoint x: 605, startPoint y: 395, endPoint x: 524, endPoint y: 391, distance: 81.9
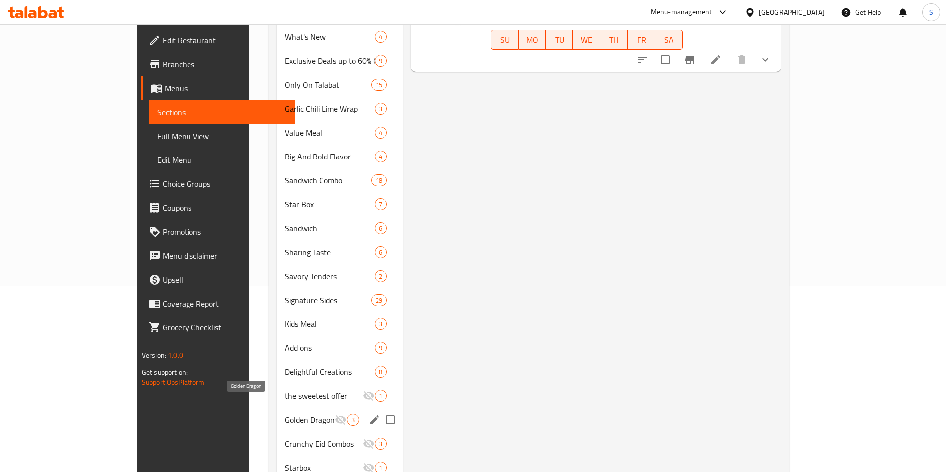
scroll to position [163, 0]
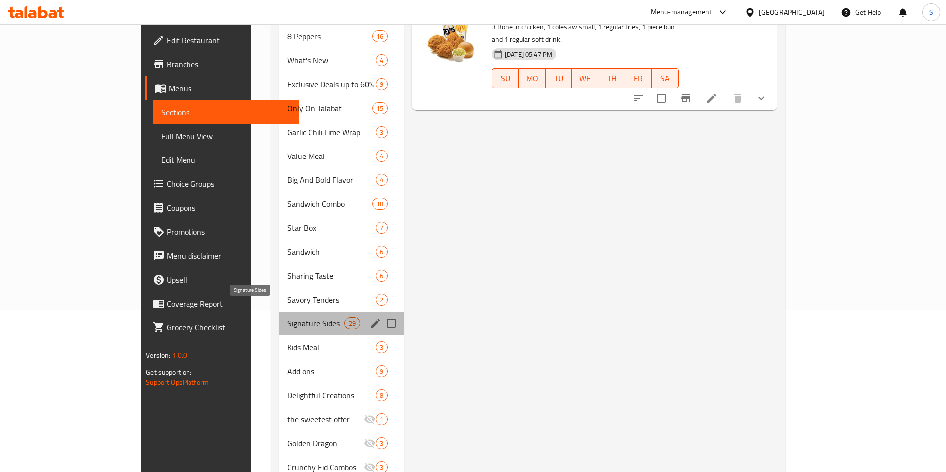
click at [287, 318] on span "Signature Sides" at bounding box center [315, 324] width 56 height 12
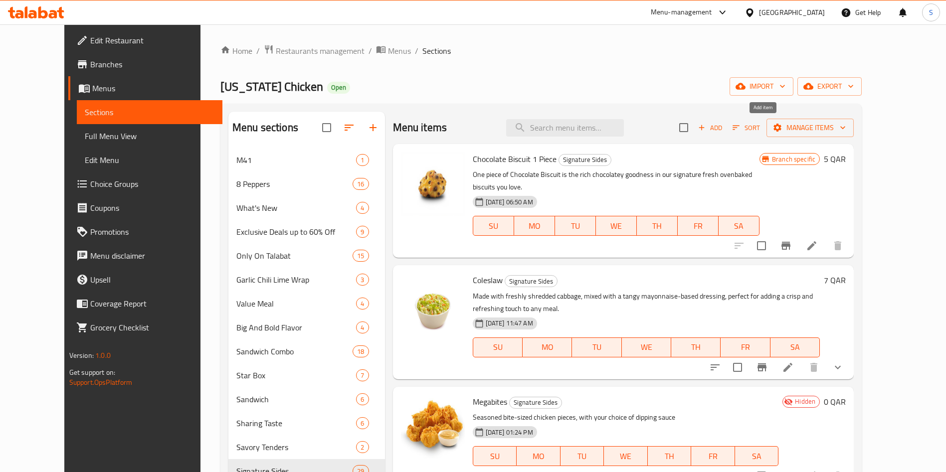
click at [724, 130] on span "Add" at bounding box center [710, 127] width 27 height 11
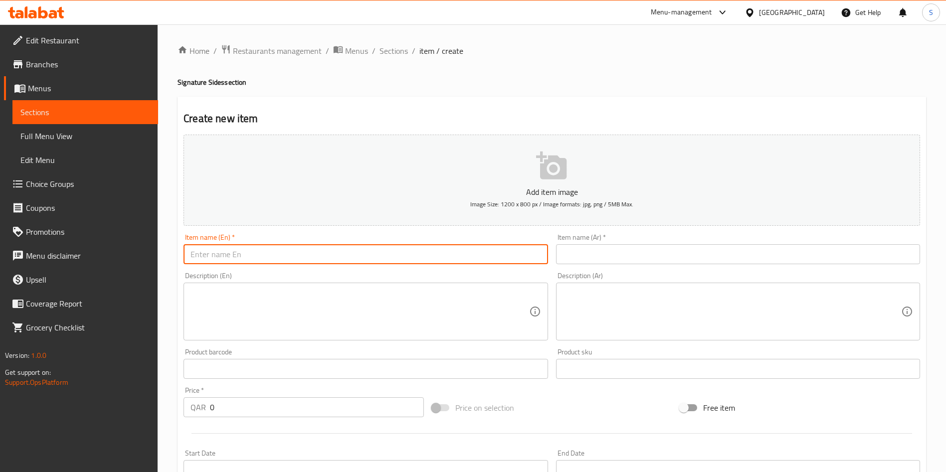
click at [264, 250] on input "text" at bounding box center [366, 254] width 364 height 20
paste input "8 Pepper Sauce"
type input "8 Pepper Sauce"
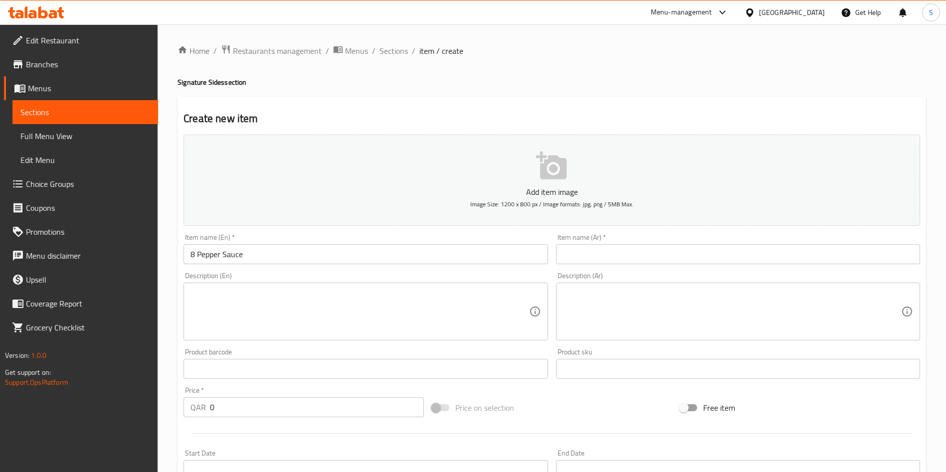
click at [603, 250] on input "text" at bounding box center [738, 254] width 364 height 20
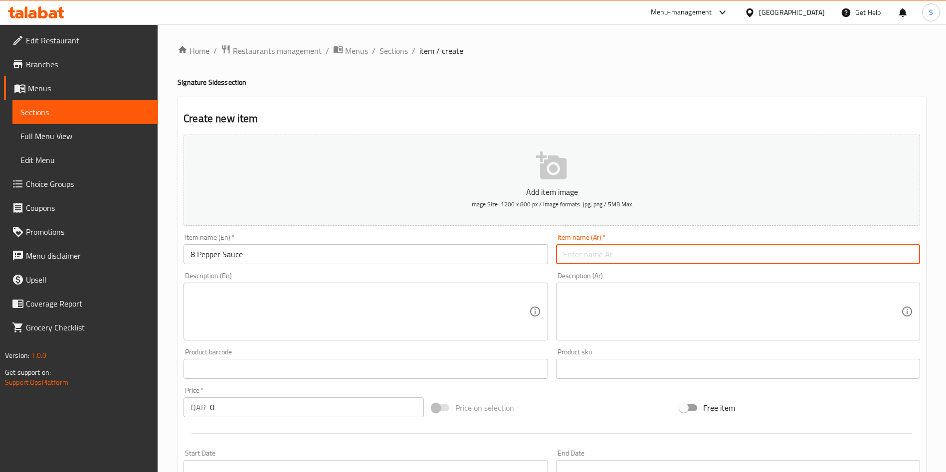
paste input "8 بيبرز صوص"
type input "8 بيبرز صوص"
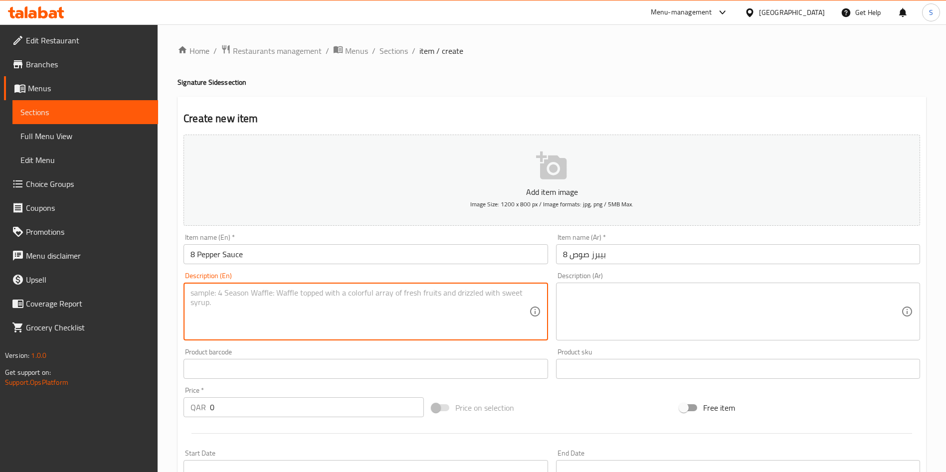
click at [374, 316] on textarea at bounding box center [360, 311] width 338 height 47
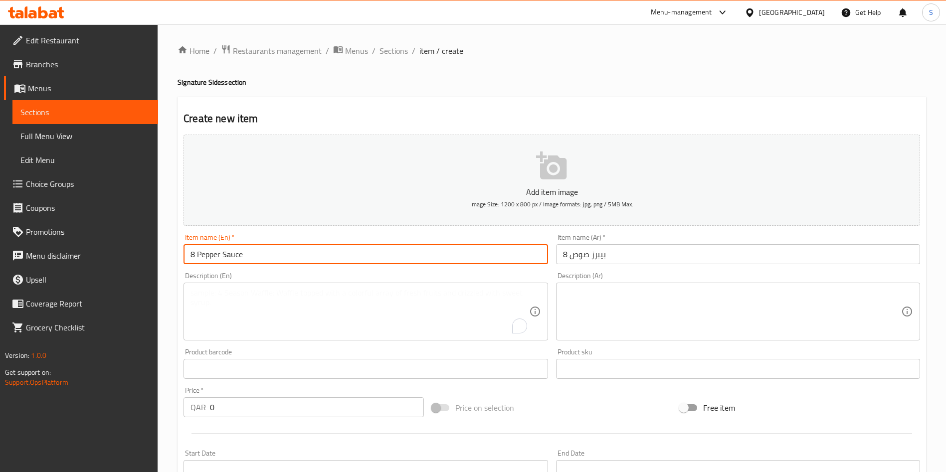
drag, startPoint x: 258, startPoint y: 249, endPoint x: 106, endPoint y: 239, distance: 152.9
click at [106, 239] on div "Edit Restaurant Branches Menus Sections Full Menu View Edit Menu Choice Groups …" at bounding box center [473, 364] width 946 height 680
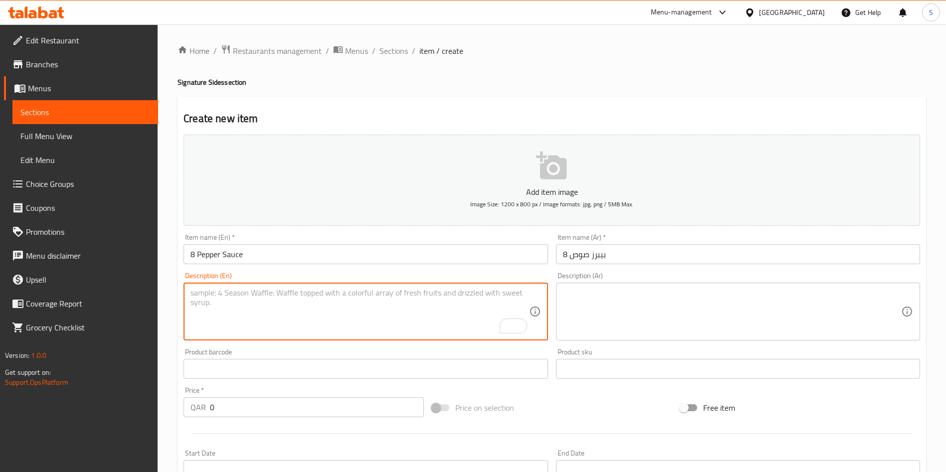
click at [265, 318] on textarea "To enrich screen reader interactions, please activate Accessibility in Grammarl…" at bounding box center [360, 311] width 338 height 47
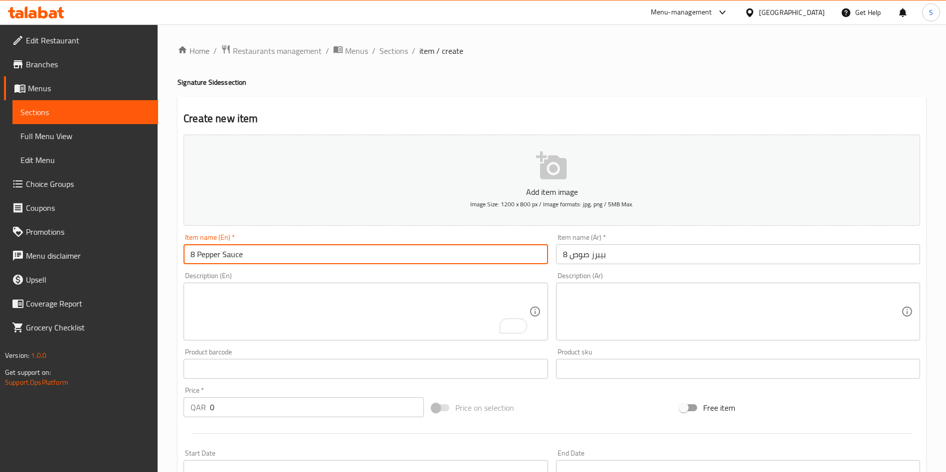
drag, startPoint x: 243, startPoint y: 254, endPoint x: 221, endPoint y: 251, distance: 21.7
click at [221, 251] on input "8 Pepper Sauce" at bounding box center [366, 254] width 364 height 20
click at [245, 255] on input "8 Pepper Sauce" at bounding box center [366, 254] width 364 height 20
drag, startPoint x: 238, startPoint y: 253, endPoint x: 224, endPoint y: 253, distance: 13.5
click at [224, 253] on input "8 Pepper Sauce" at bounding box center [366, 254] width 364 height 20
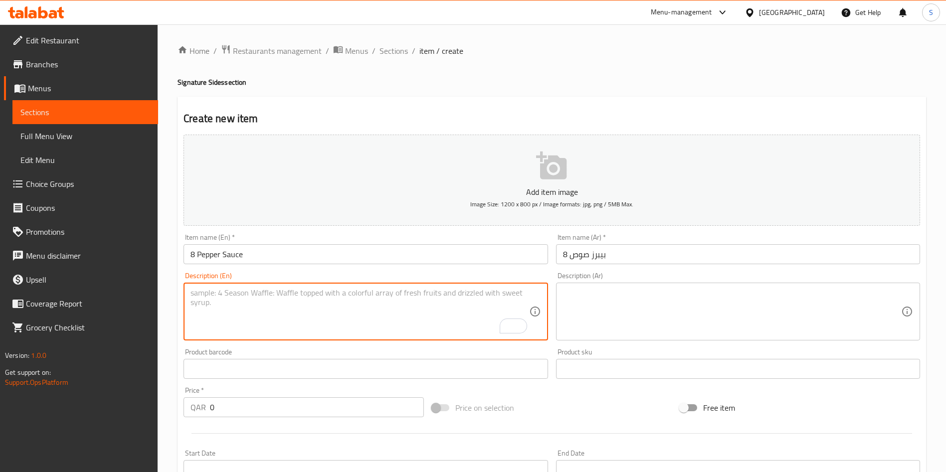
click at [247, 309] on textarea "To enrich screen reader interactions, please activate Accessibility in Grammarl…" at bounding box center [360, 311] width 338 height 47
paste textarea "Sauce"
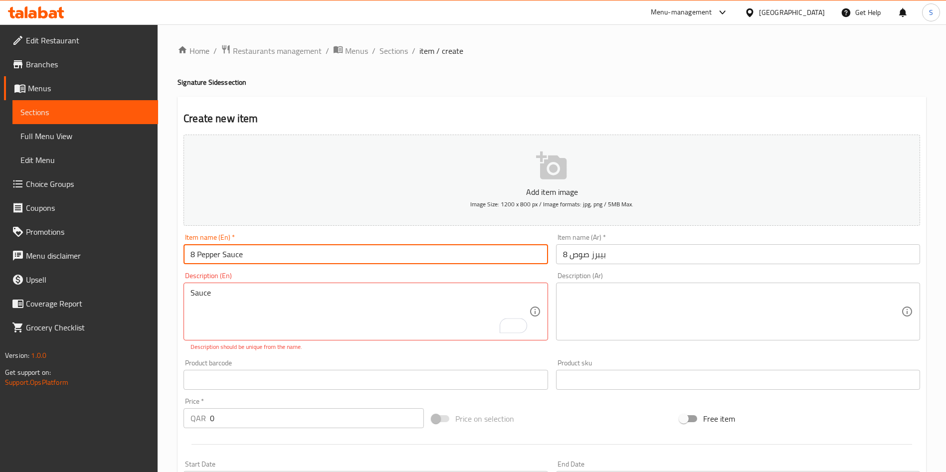
drag, startPoint x: 219, startPoint y: 255, endPoint x: 181, endPoint y: 253, distance: 38.5
click at [181, 253] on div "Item name (En)   * 8 Pepper Sauce Item name (En) *" at bounding box center [366, 249] width 372 height 38
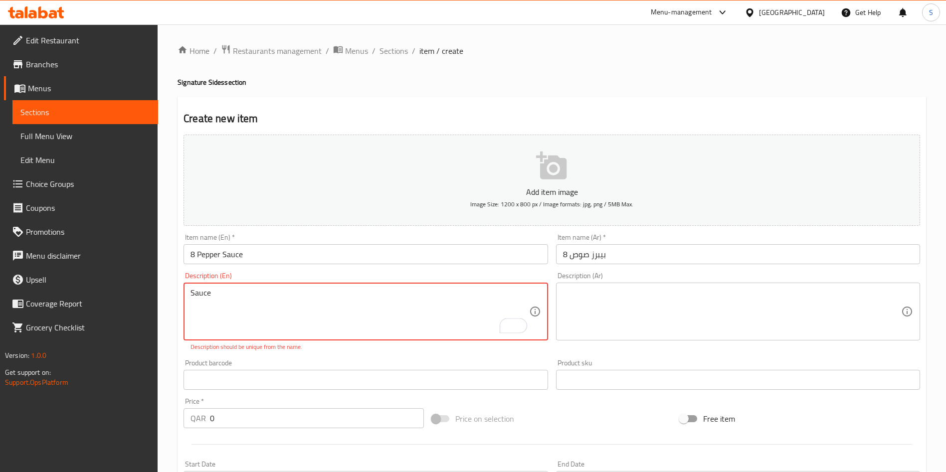
paste textarea "8 Pepper"
drag, startPoint x: 219, startPoint y: 294, endPoint x: 223, endPoint y: 320, distance: 26.2
click at [220, 295] on textarea "Sauce 8 Pepper" at bounding box center [360, 311] width 338 height 47
click at [281, 307] on textarea "Sauce 8Pepper" at bounding box center [360, 311] width 338 height 47
type textarea "Sauce 8Pepper"
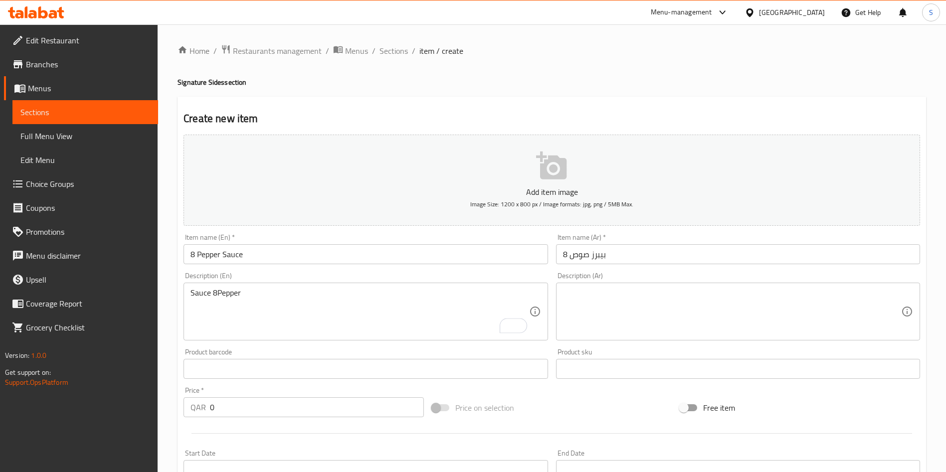
drag, startPoint x: 108, startPoint y: 290, endPoint x: 91, endPoint y: 289, distance: 17.0
click at [640, 323] on textarea at bounding box center [732, 311] width 338 height 47
paste textarea "صلصة 8 فلفل"
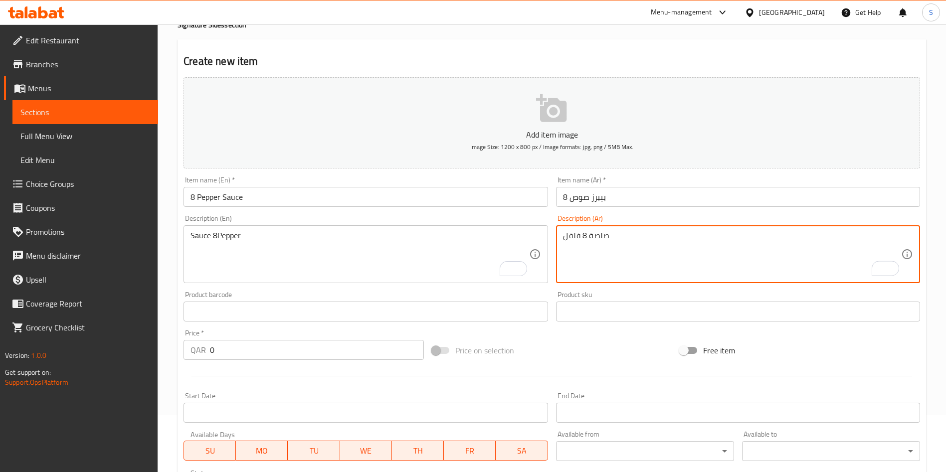
scroll to position [75, 0]
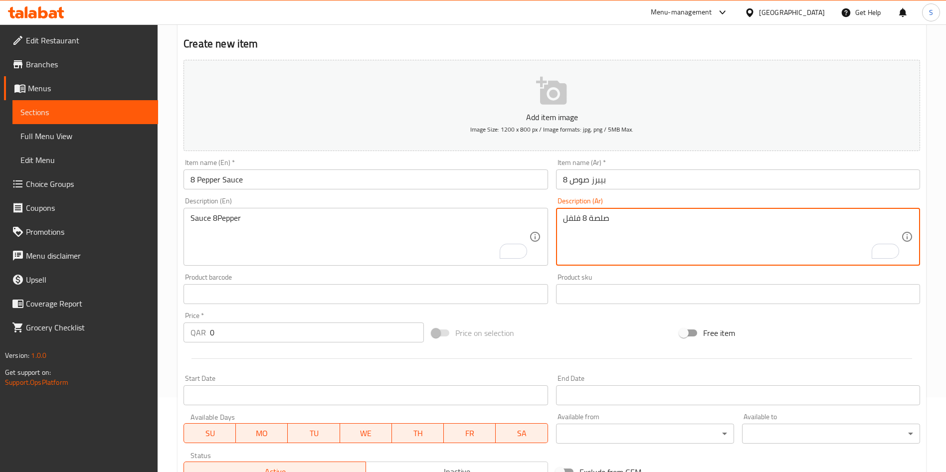
type textarea "صلصة 8 فلفل"
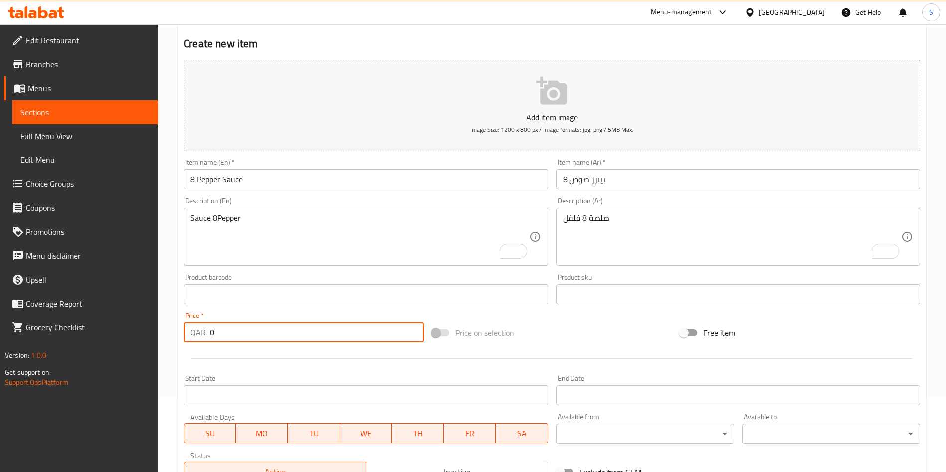
drag, startPoint x: 199, startPoint y: 330, endPoint x: 175, endPoint y: 328, distance: 24.1
click at [173, 328] on div "Home / Restaurants management / Menus / Sections / item / create Signature Side…" at bounding box center [552, 290] width 788 height 680
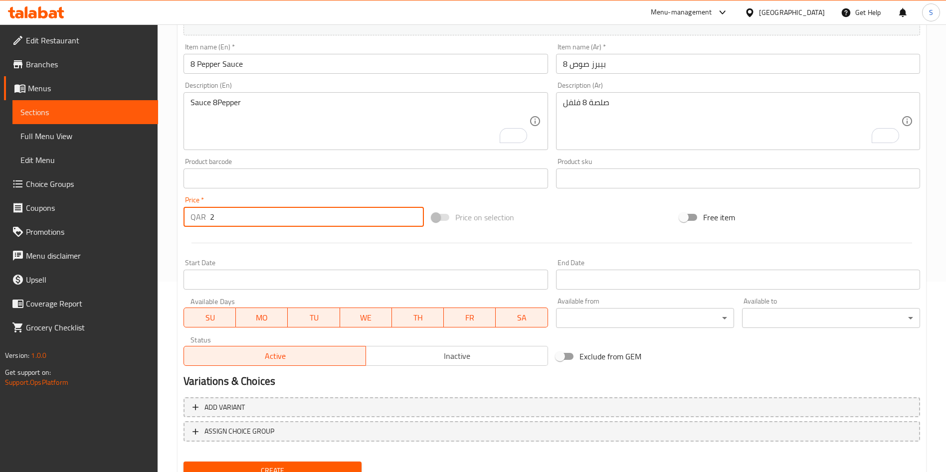
scroll to position [232, 0]
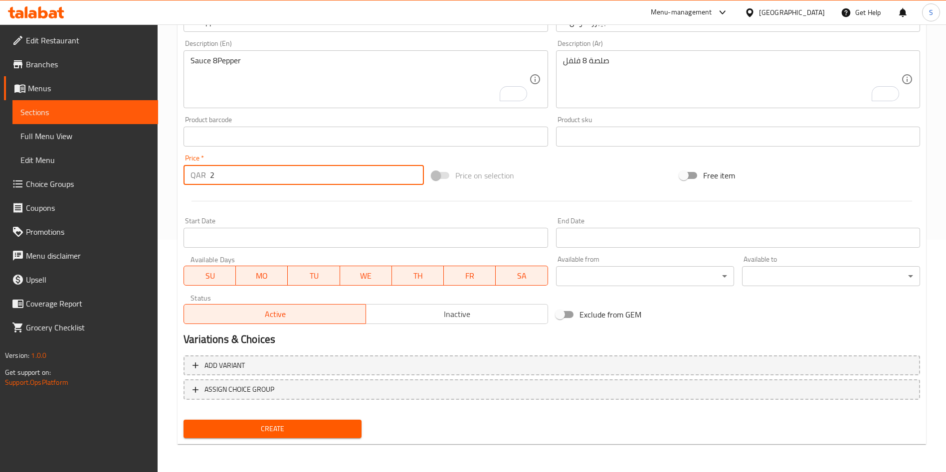
type input "2"
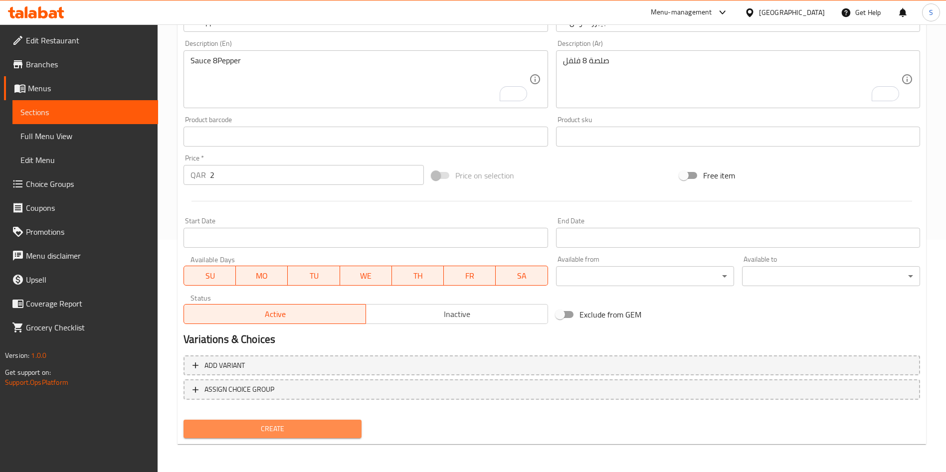
click at [291, 430] on span "Create" at bounding box center [273, 429] width 162 height 12
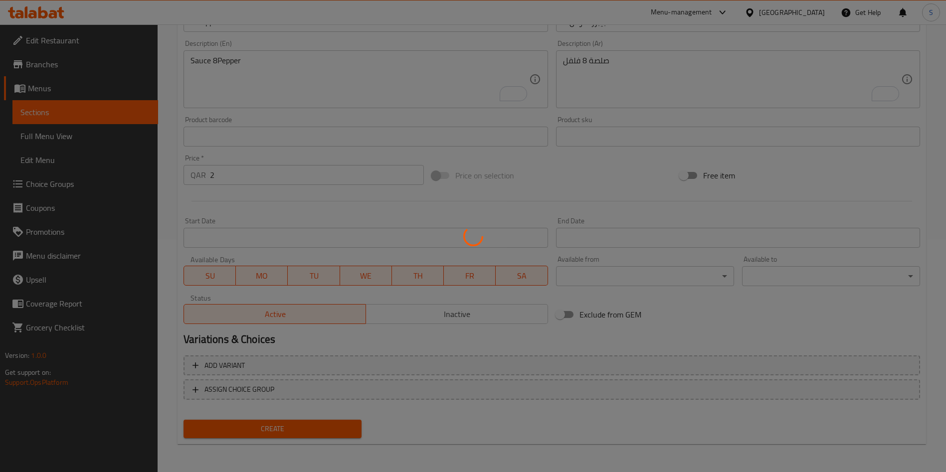
type input "0"
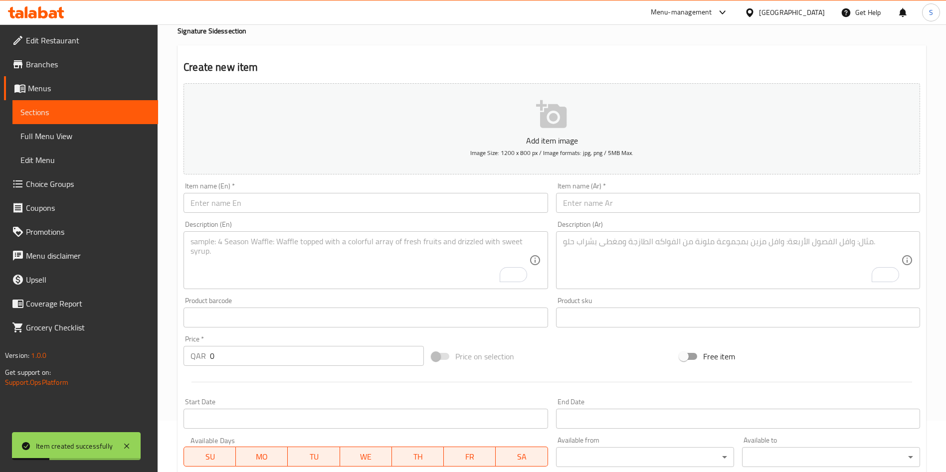
scroll to position [0, 0]
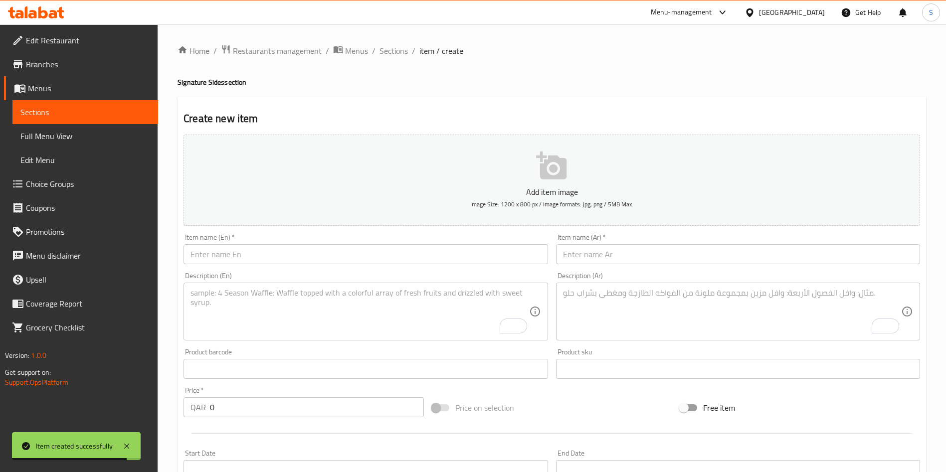
click at [289, 249] on input "text" at bounding box center [366, 254] width 364 height 20
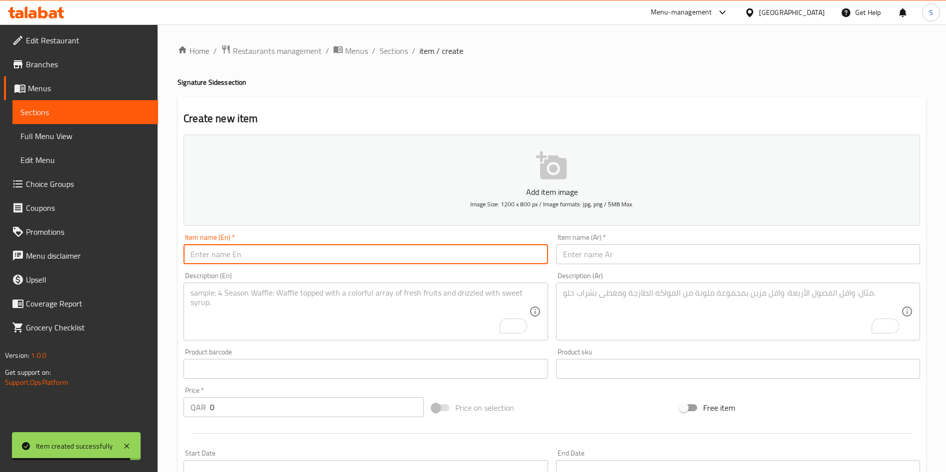
paste input "Golden Dragon Sauce"
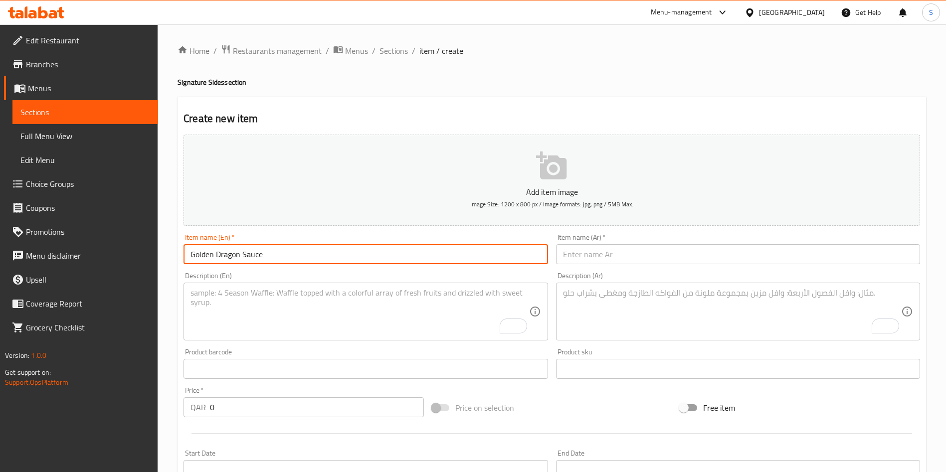
type input "Golden Dragon Sauce"
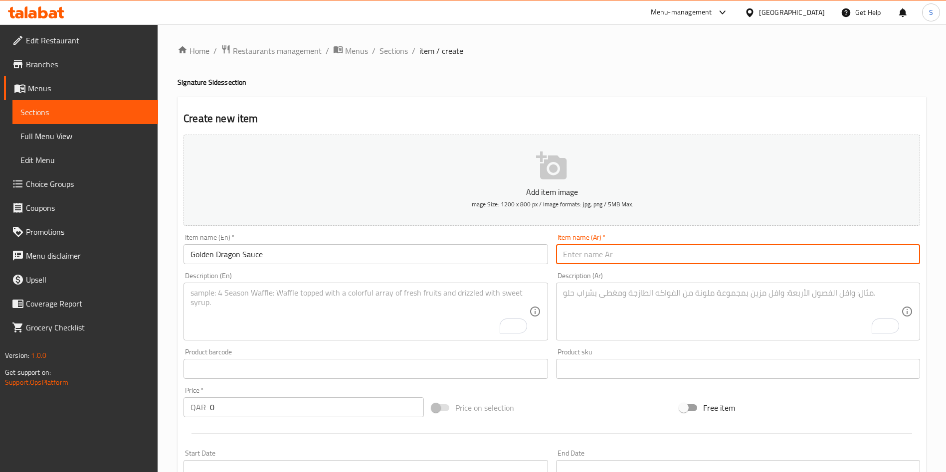
click at [629, 253] on input "text" at bounding box center [738, 254] width 364 height 20
paste input "جولدن دراجون صوص"
type input "جولدن دراجون صوص"
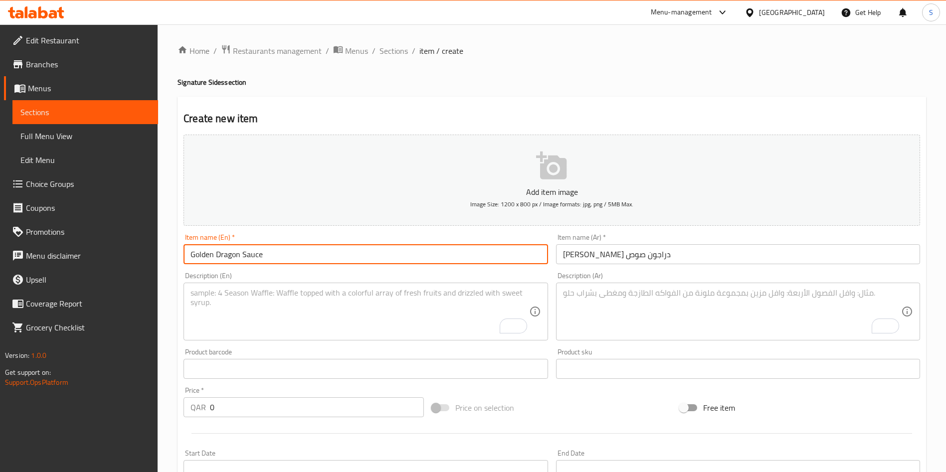
drag, startPoint x: 218, startPoint y: 254, endPoint x: 221, endPoint y: 259, distance: 5.4
click at [256, 251] on input "Golden Dragon Sauce" at bounding box center [366, 254] width 364 height 20
click at [216, 259] on input "Golden Dragon Sauce" at bounding box center [366, 254] width 364 height 20
drag, startPoint x: 242, startPoint y: 254, endPoint x: 268, endPoint y: 252, distance: 26.5
click at [268, 252] on input "Golden Dragon Sauce" at bounding box center [366, 254] width 364 height 20
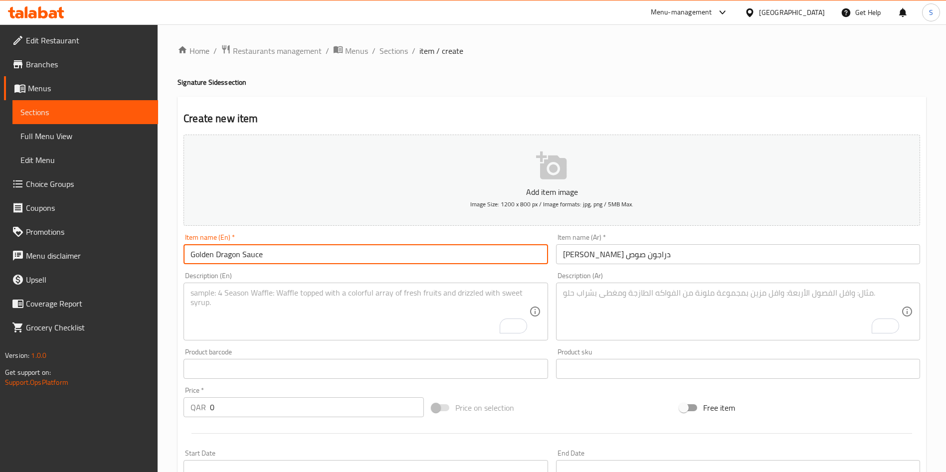
click at [215, 301] on textarea "To enrich screen reader interactions, please activate Accessibility in Grammarl…" at bounding box center [360, 311] width 338 height 47
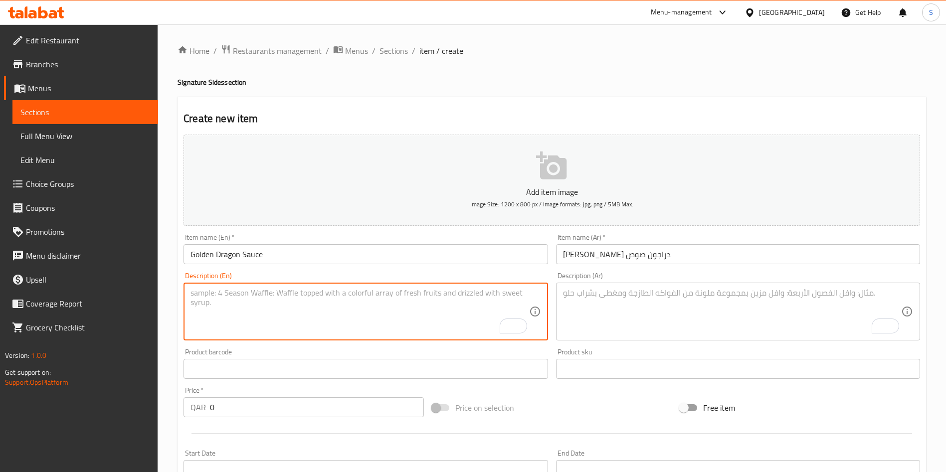
paste textarea "Sauce"
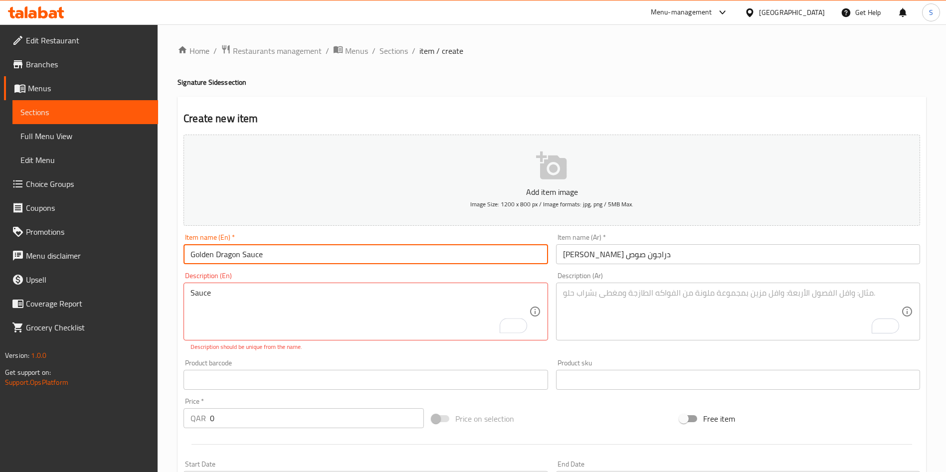
drag, startPoint x: 238, startPoint y: 254, endPoint x: 193, endPoint y: 254, distance: 45.4
click at [193, 254] on input "Golden Dragon Sauce" at bounding box center [366, 254] width 364 height 20
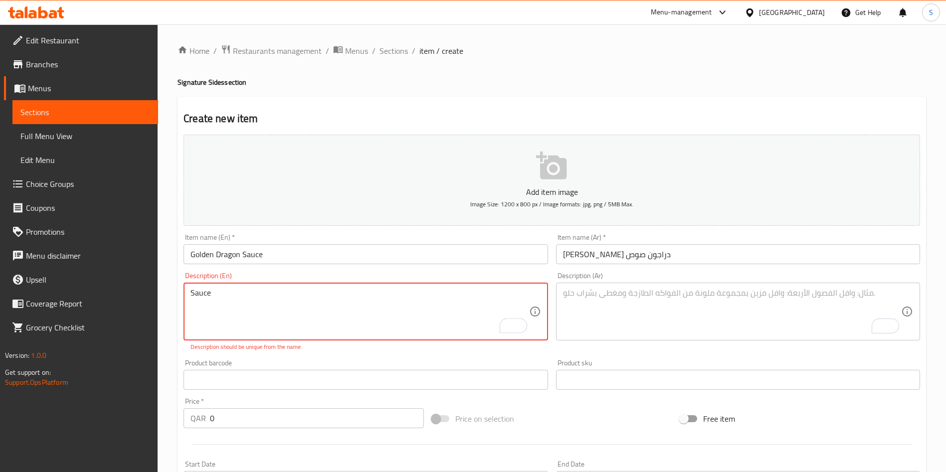
paste textarea "Golden Dragon"
drag, startPoint x: 297, startPoint y: 293, endPoint x: 135, endPoint y: 294, distance: 162.1
click at [135, 294] on div "Edit Restaurant Branches Menus Sections Full Menu View Edit Menu Choice Groups …" at bounding box center [473, 369] width 946 height 691
click at [355, 358] on div "Product barcode Product barcode" at bounding box center [366, 375] width 372 height 38
type textarea "Sauce GoldenDragon"
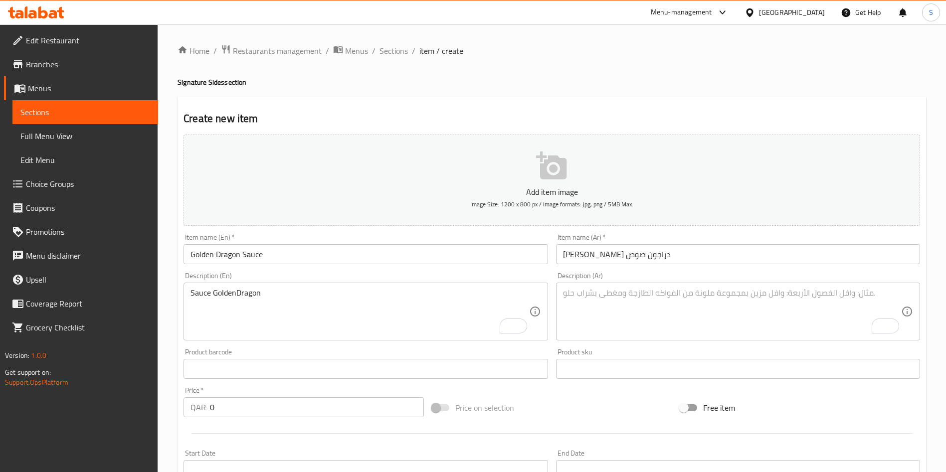
click at [637, 285] on div "Description (Ar)" at bounding box center [738, 312] width 364 height 58
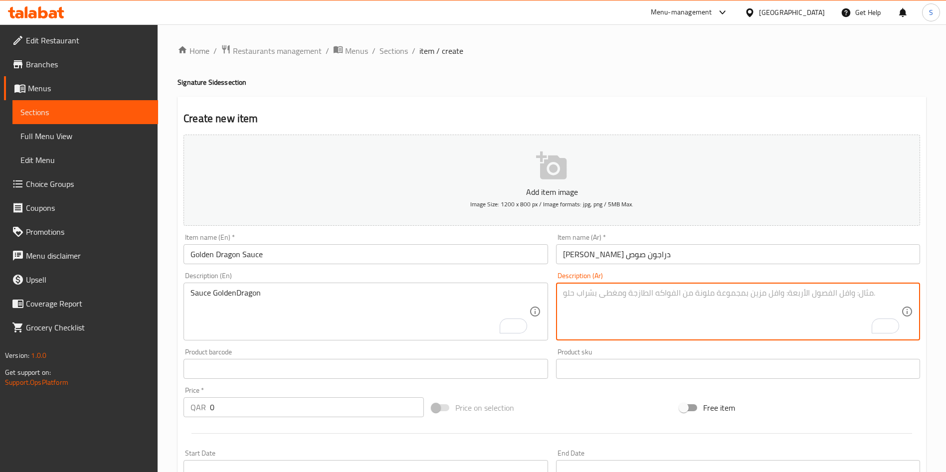
click at [640, 302] on textarea "To enrich screen reader interactions, please activate Accessibility in Grammarl…" at bounding box center [732, 311] width 338 height 47
paste textarea "صلصة التنين الذهبي"
type textarea "صلصة التنين الذهبي"
click at [676, 71] on div "Home / Restaurants management / Menus / Sections / item / create Signature Side…" at bounding box center [552, 364] width 749 height 640
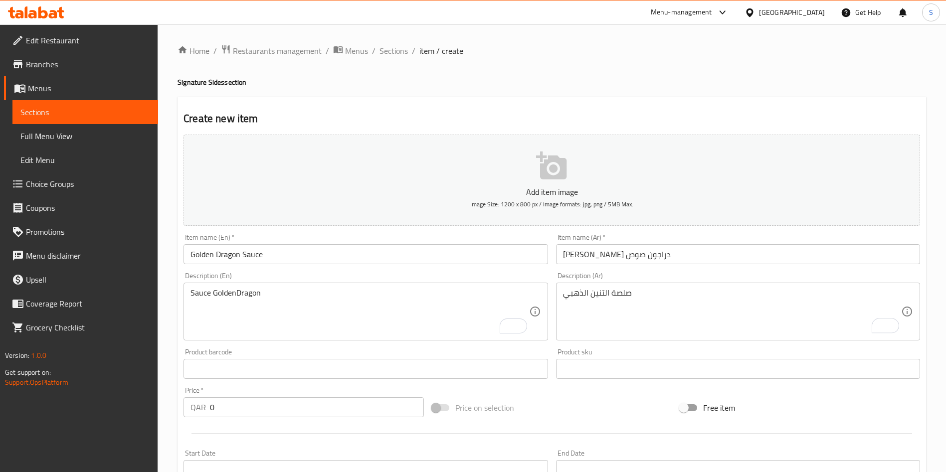
drag, startPoint x: 212, startPoint y: 408, endPoint x: 194, endPoint y: 406, distance: 18.6
click at [194, 406] on div "QAR 0 Price *" at bounding box center [304, 407] width 240 height 20
type input "3"
click at [341, 444] on div at bounding box center [552, 433] width 745 height 24
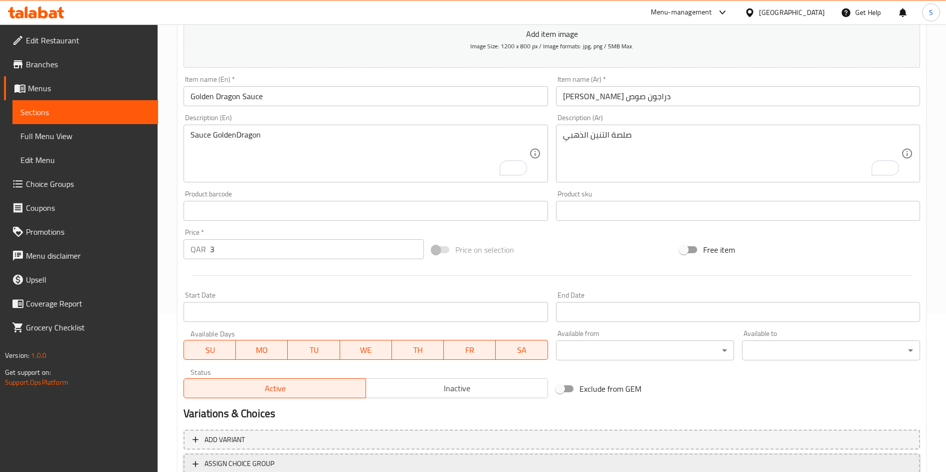
scroll to position [232, 0]
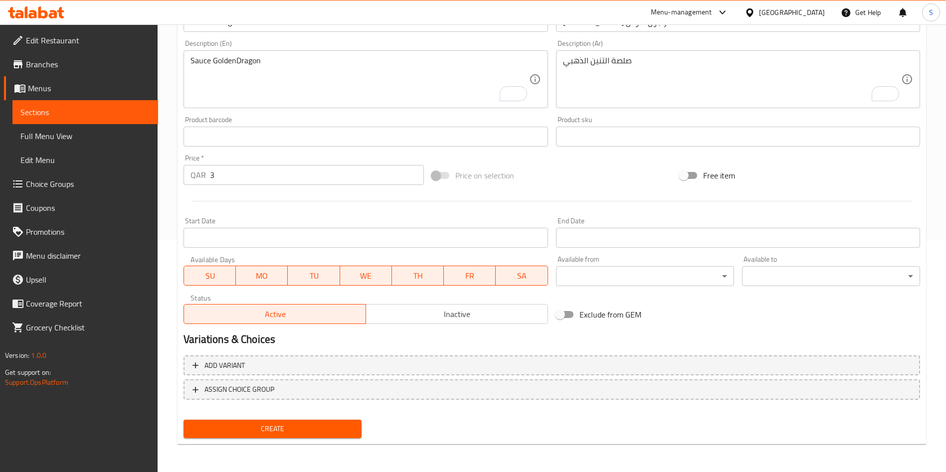
click at [262, 424] on span "Create" at bounding box center [273, 429] width 162 height 12
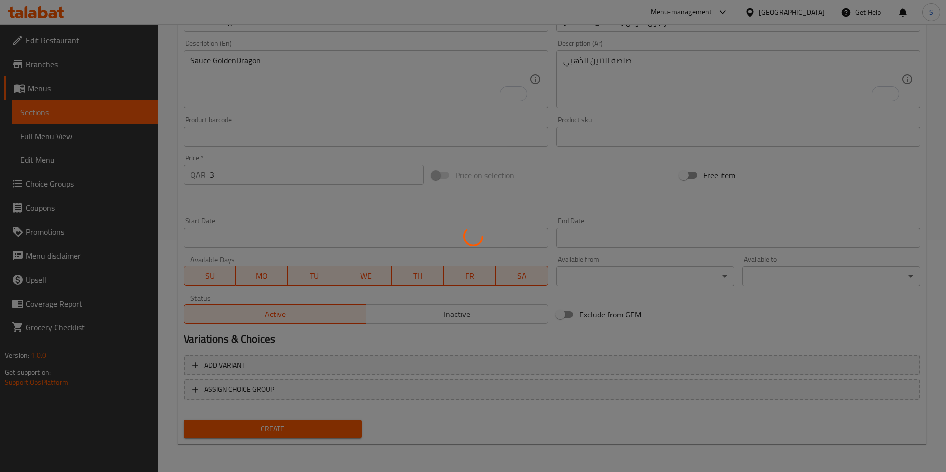
type input "0"
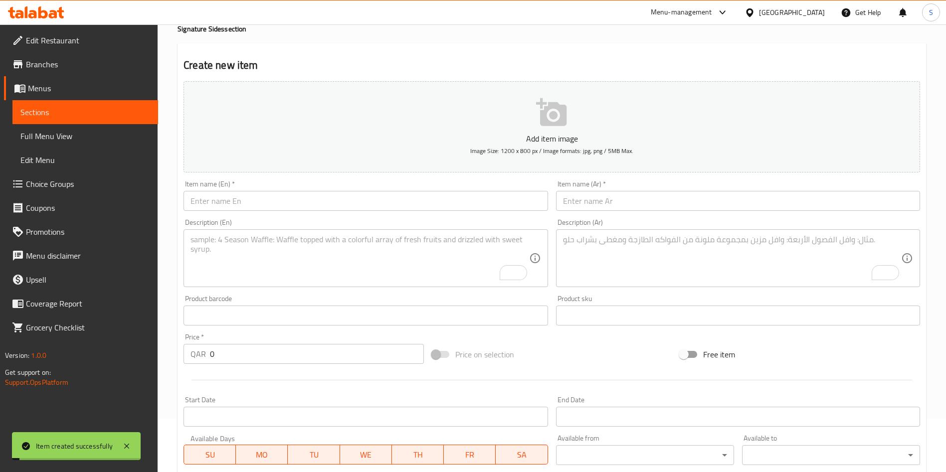
scroll to position [0, 0]
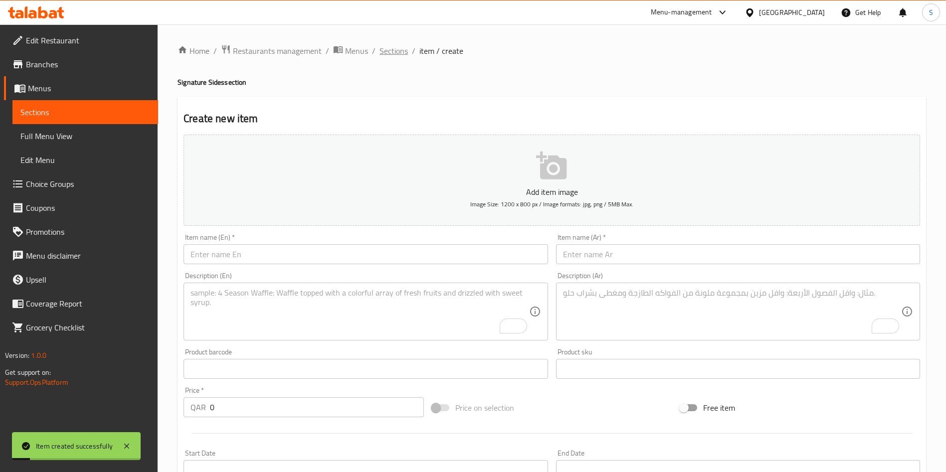
click at [391, 48] on span "Sections" at bounding box center [394, 51] width 28 height 12
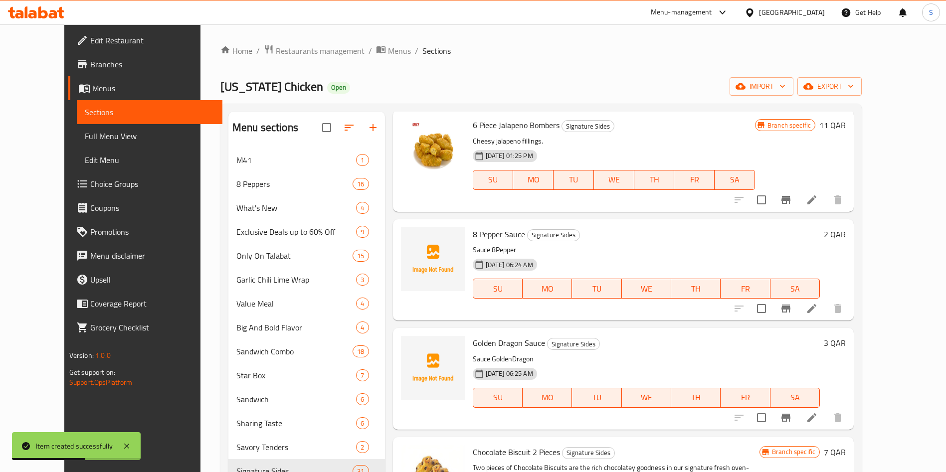
scroll to position [449, 0]
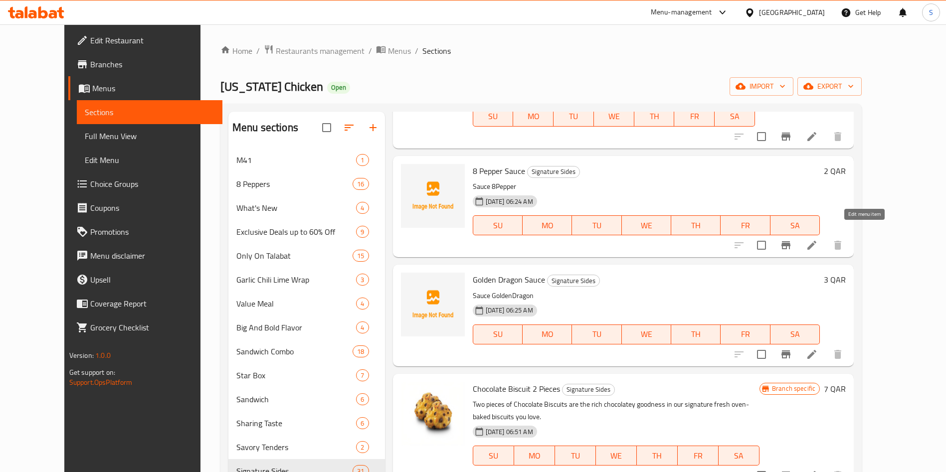
click at [818, 239] on icon at bounding box center [812, 245] width 12 height 12
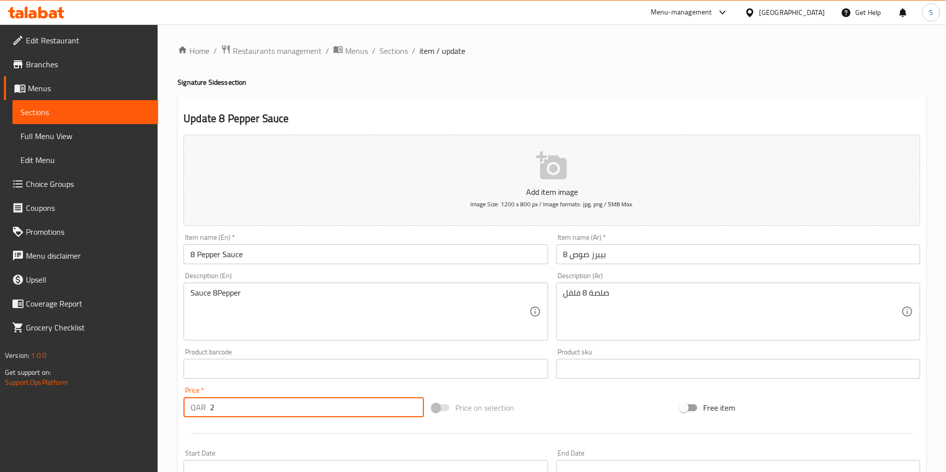
drag, startPoint x: 225, startPoint y: 406, endPoint x: 217, endPoint y: 406, distance: 8.0
click at [217, 405] on input "2" at bounding box center [317, 407] width 214 height 20
drag, startPoint x: 218, startPoint y: 406, endPoint x: 185, endPoint y: 406, distance: 33.9
click at [187, 406] on div "QAR 2 Price *" at bounding box center [304, 407] width 240 height 20
type input "3"
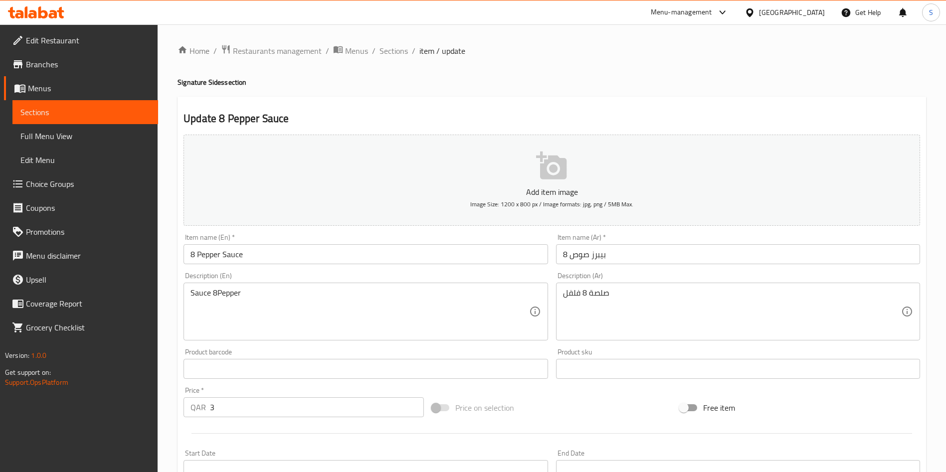
drag, startPoint x: 248, startPoint y: 428, endPoint x: 260, endPoint y: 426, distance: 12.6
click at [249, 432] on div at bounding box center [552, 433] width 745 height 24
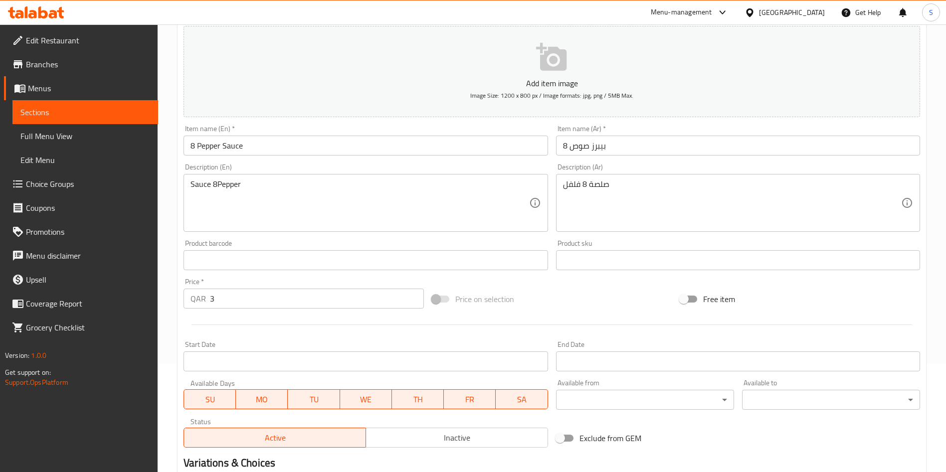
scroll to position [232, 0]
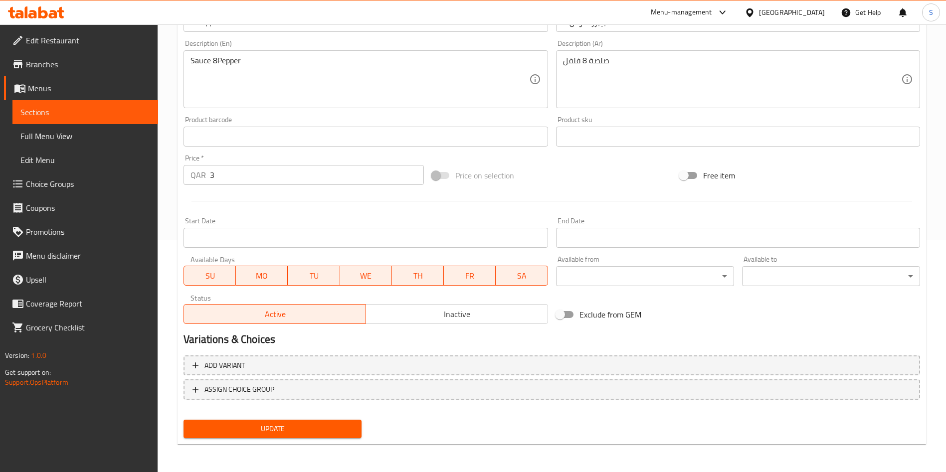
click at [315, 428] on span "Update" at bounding box center [273, 429] width 162 height 12
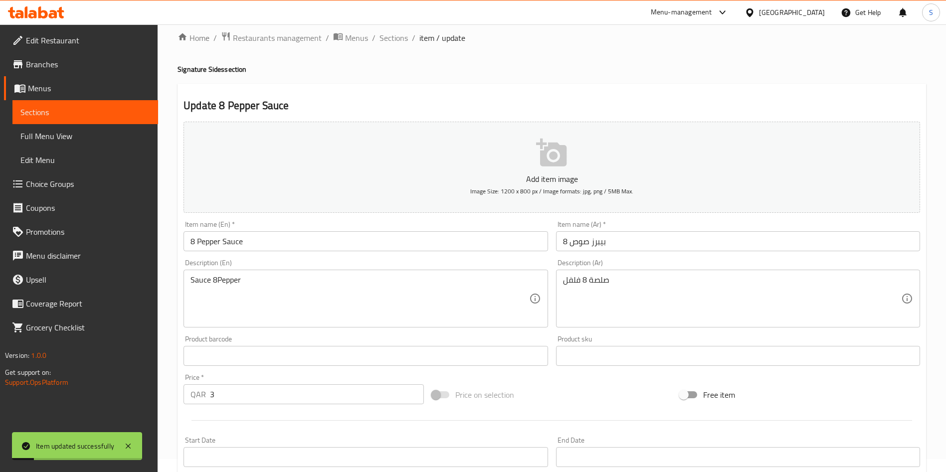
scroll to position [0, 0]
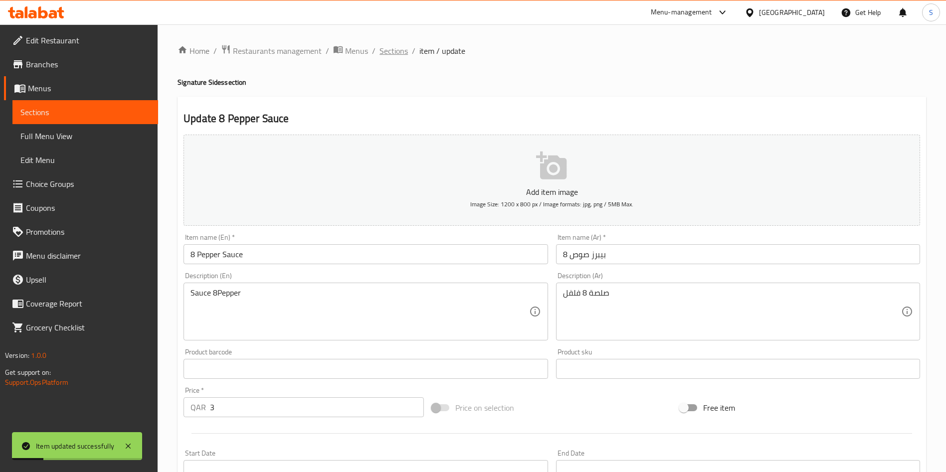
click at [391, 57] on span "Sections" at bounding box center [394, 51] width 28 height 12
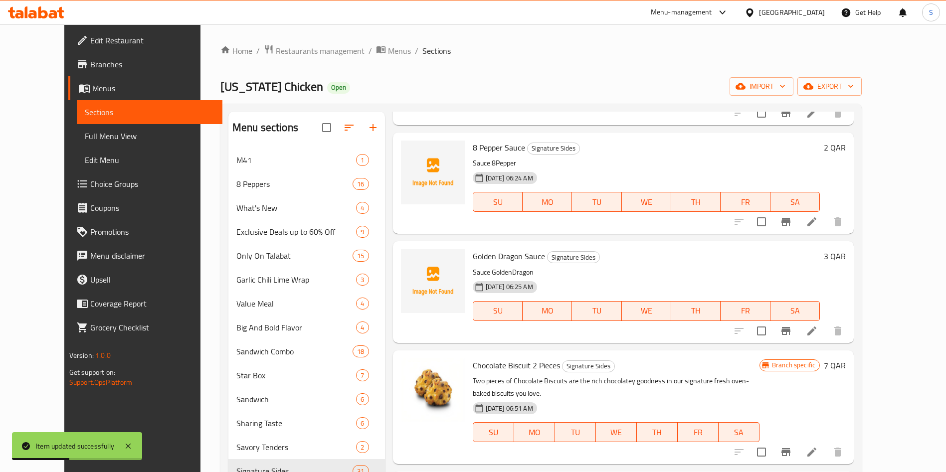
scroll to position [449, 0]
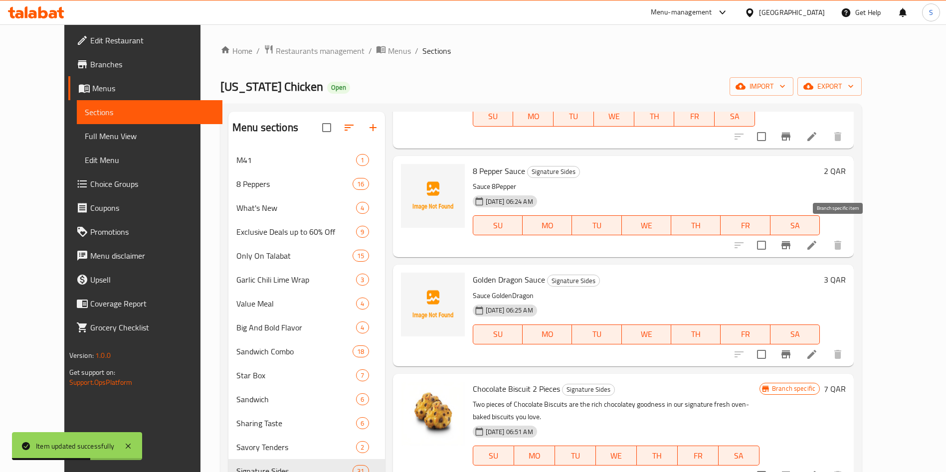
click at [798, 233] on button "Branch-specific-item" at bounding box center [786, 245] width 24 height 24
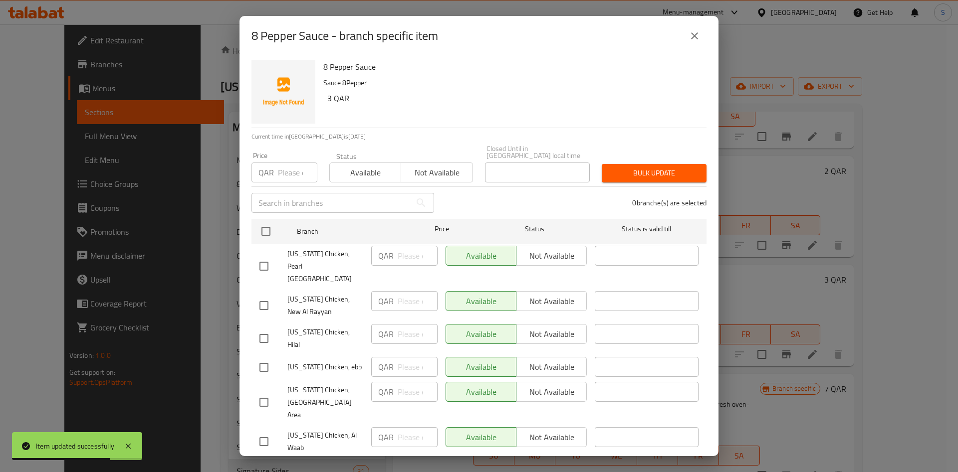
click at [700, 38] on button "close" at bounding box center [694, 36] width 24 height 24
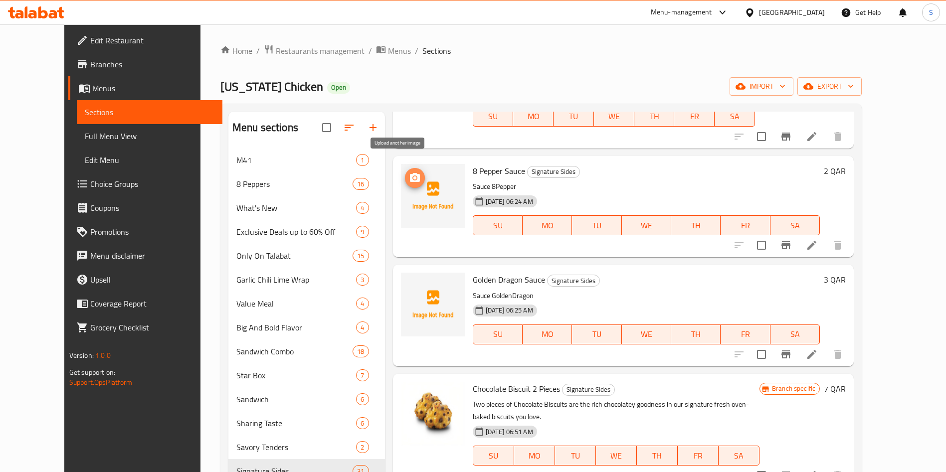
click at [410, 173] on icon "upload picture" at bounding box center [415, 177] width 10 height 9
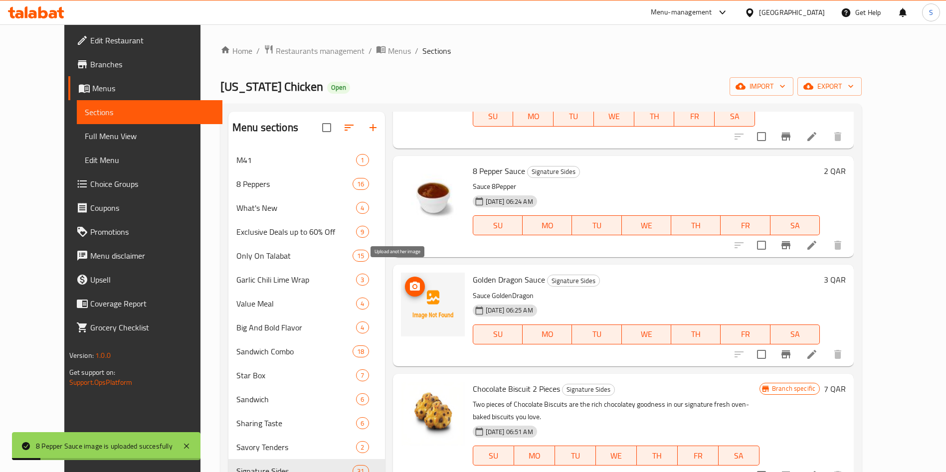
click at [409, 281] on icon "upload picture" at bounding box center [415, 287] width 12 height 12
